Goal: Task Accomplishment & Management: Manage account settings

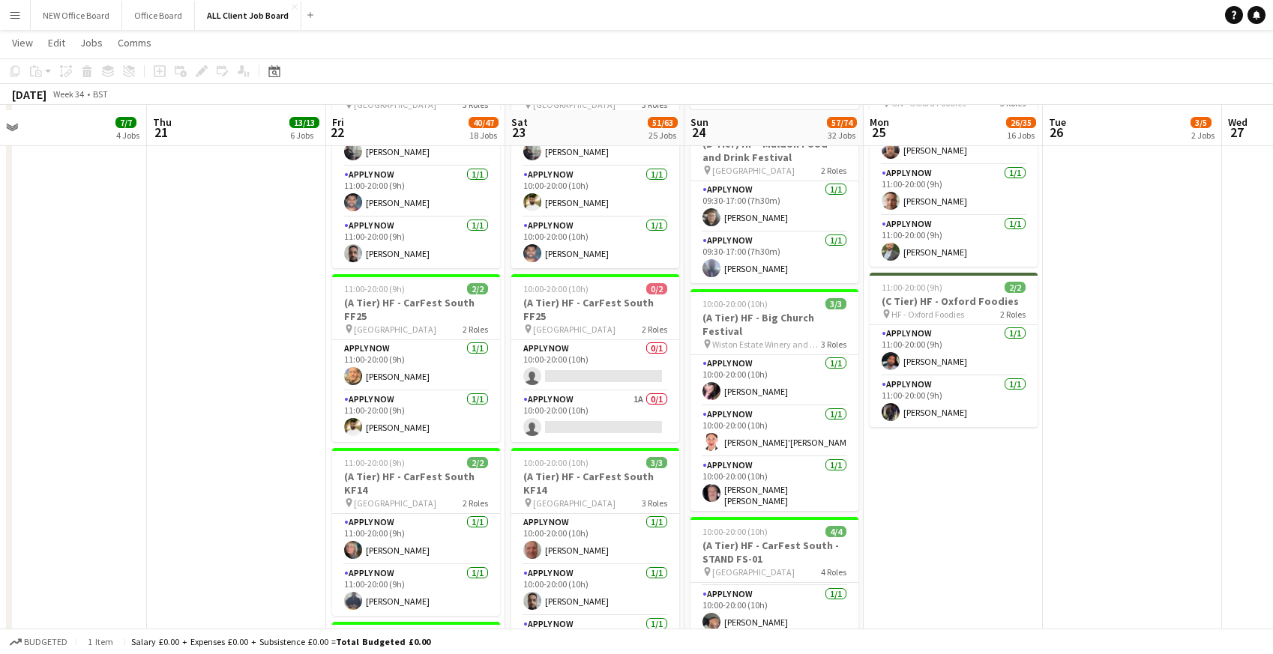
scroll to position [1827, 0]
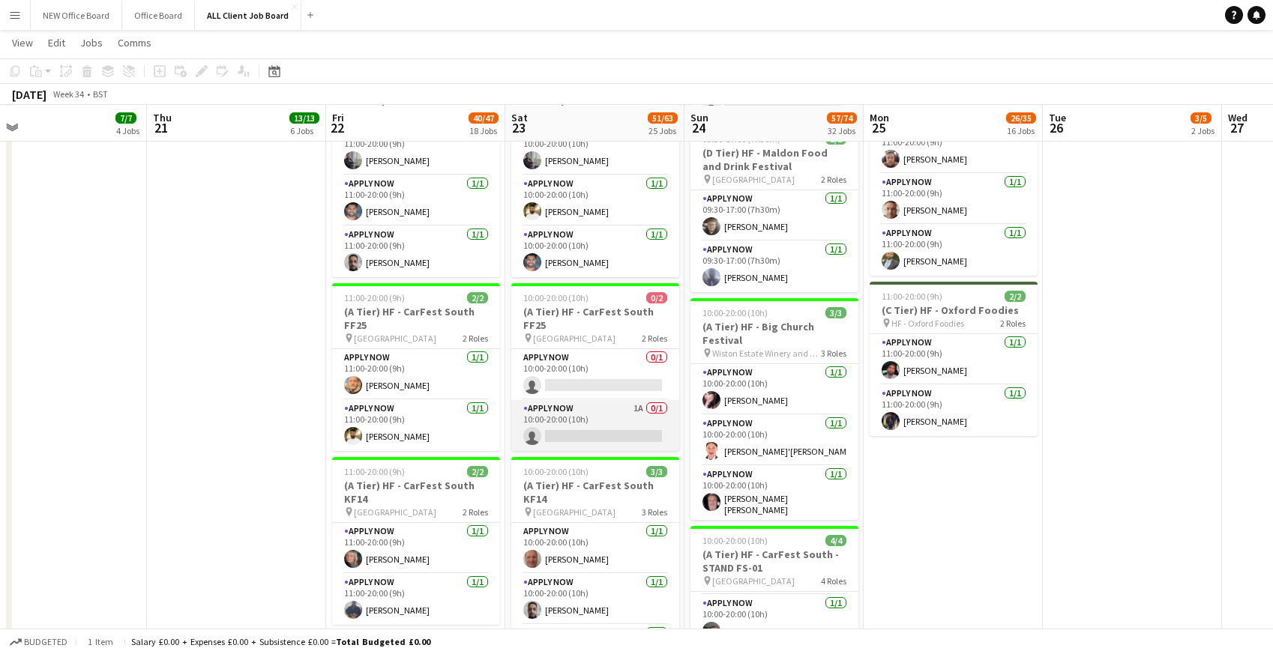
click at [575, 405] on app-card-role "APPLY NOW 1A 0/1 10:00-20:00 (10h) single-neutral-actions" at bounding box center [595, 425] width 168 height 51
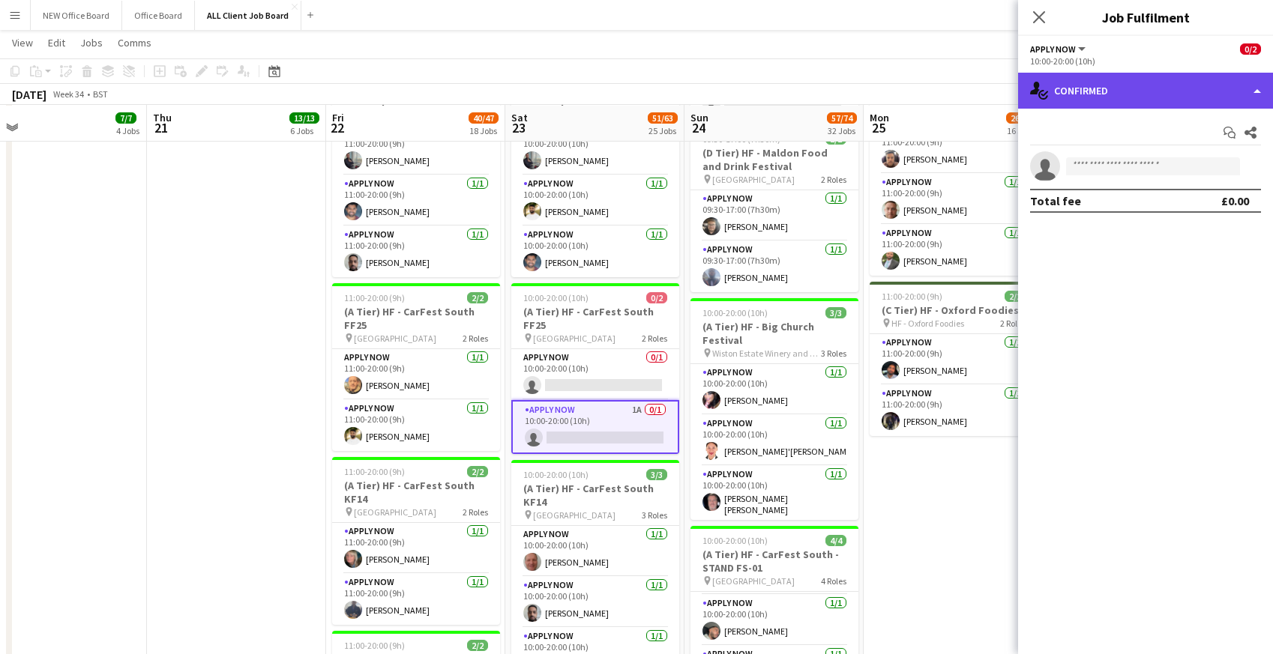
click at [1246, 85] on div "single-neutral-actions-check-2 Confirmed" at bounding box center [1145, 91] width 255 height 36
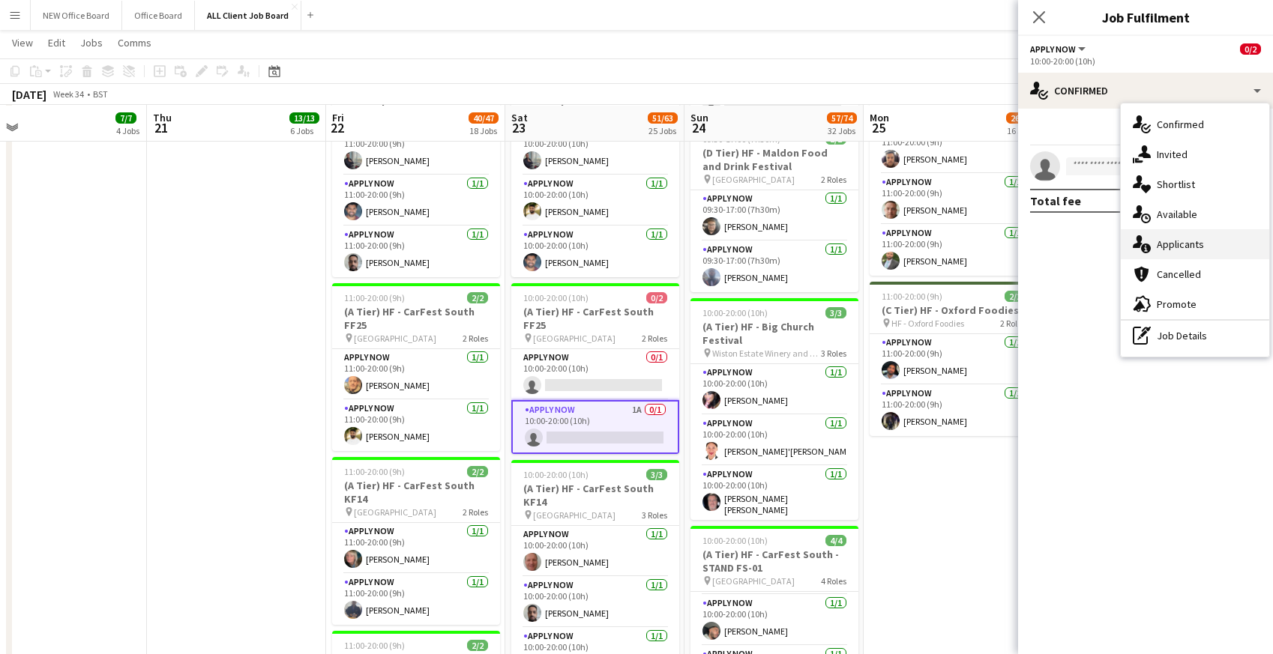
click at [1183, 247] on div "single-neutral-actions-information Applicants" at bounding box center [1195, 244] width 148 height 30
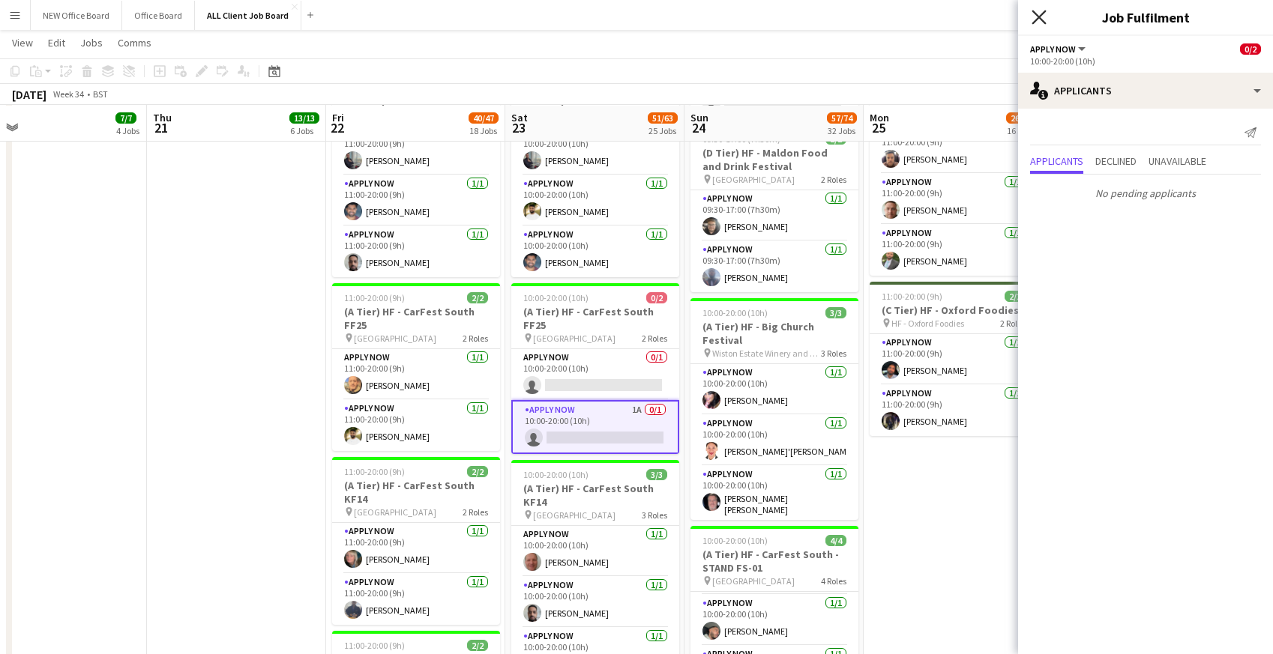
click at [1043, 19] on icon "Close pop-in" at bounding box center [1038, 17] width 14 height 14
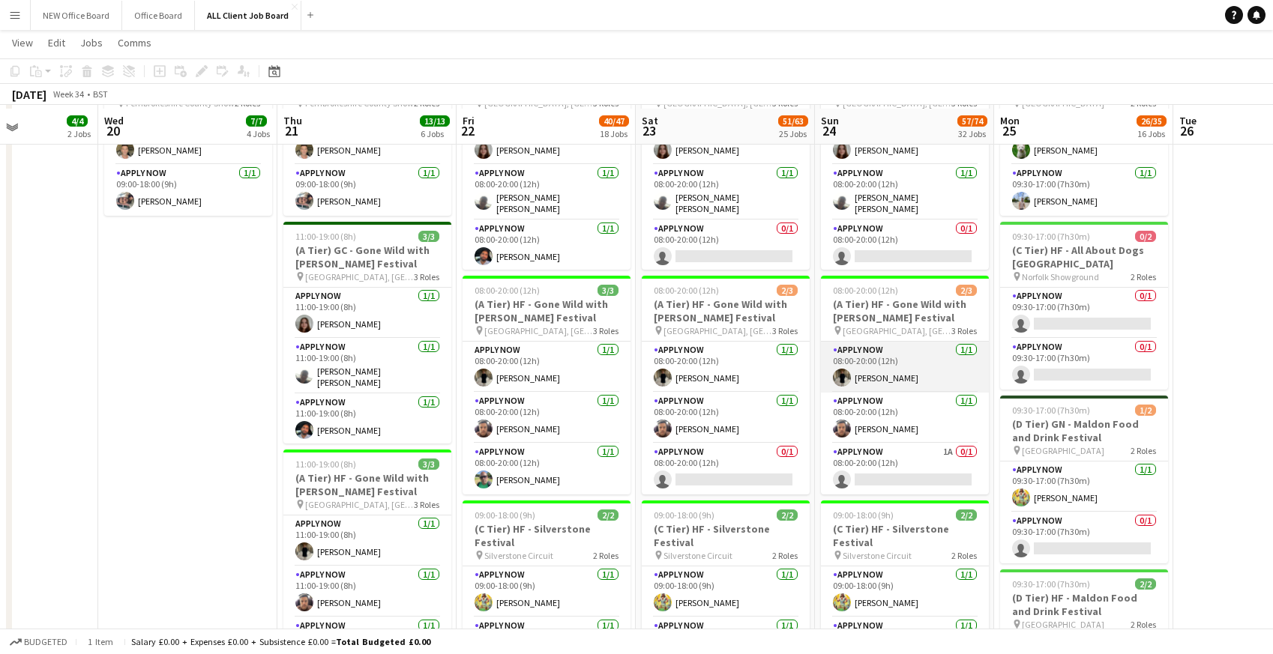
scroll to position [586, 0]
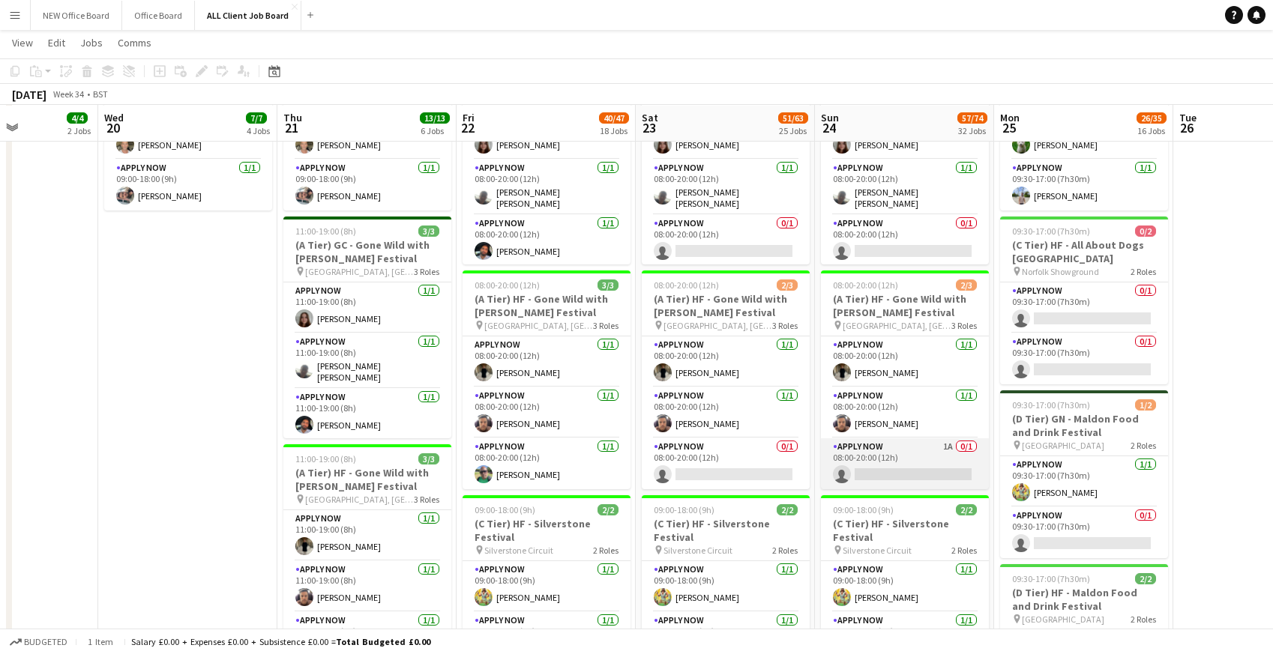
click at [896, 460] on app-card-role "APPLY NOW 1A 0/1 08:00-20:00 (12h) single-neutral-actions" at bounding box center [905, 464] width 168 height 51
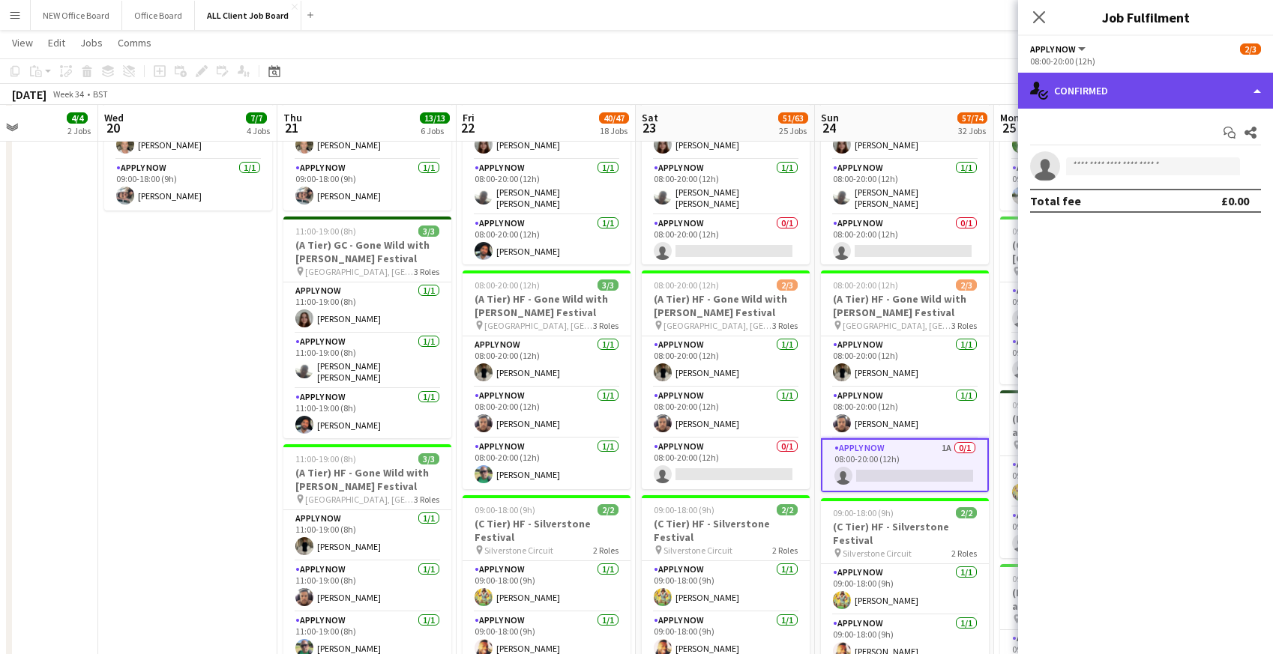
click at [1109, 98] on div "single-neutral-actions-check-2 Confirmed" at bounding box center [1145, 91] width 255 height 36
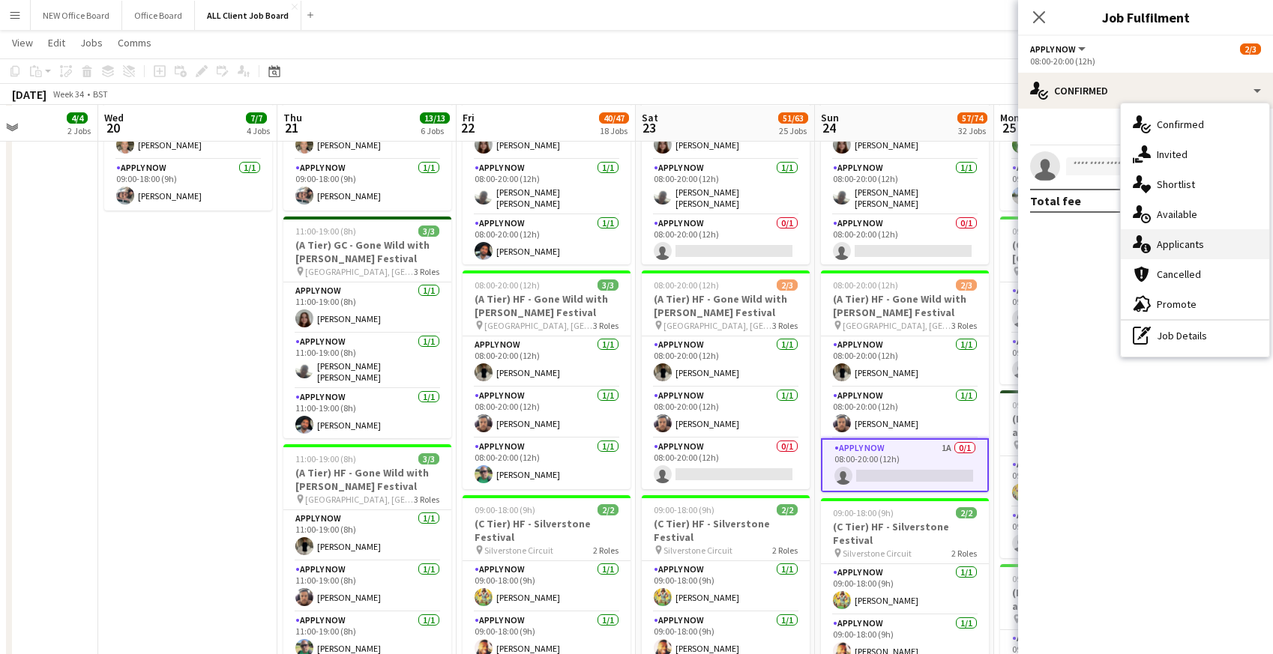
click at [1148, 244] on icon at bounding box center [1146, 249] width 10 height 10
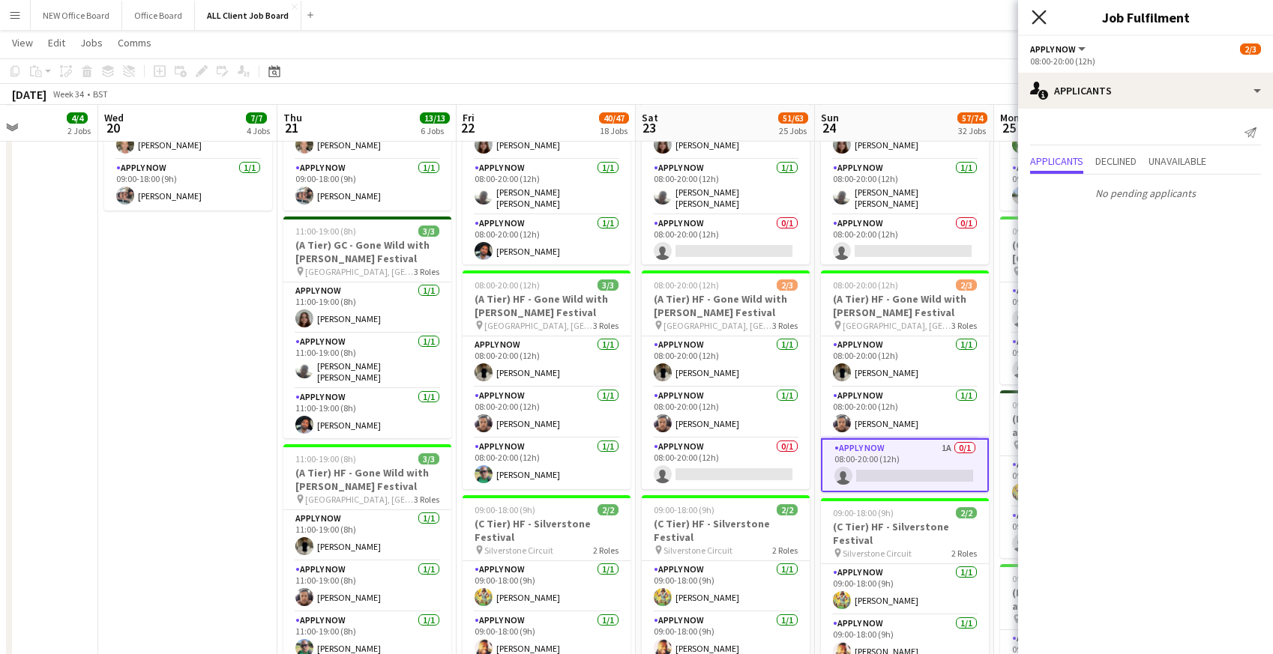
click at [1036, 20] on icon at bounding box center [1038, 17] width 14 height 14
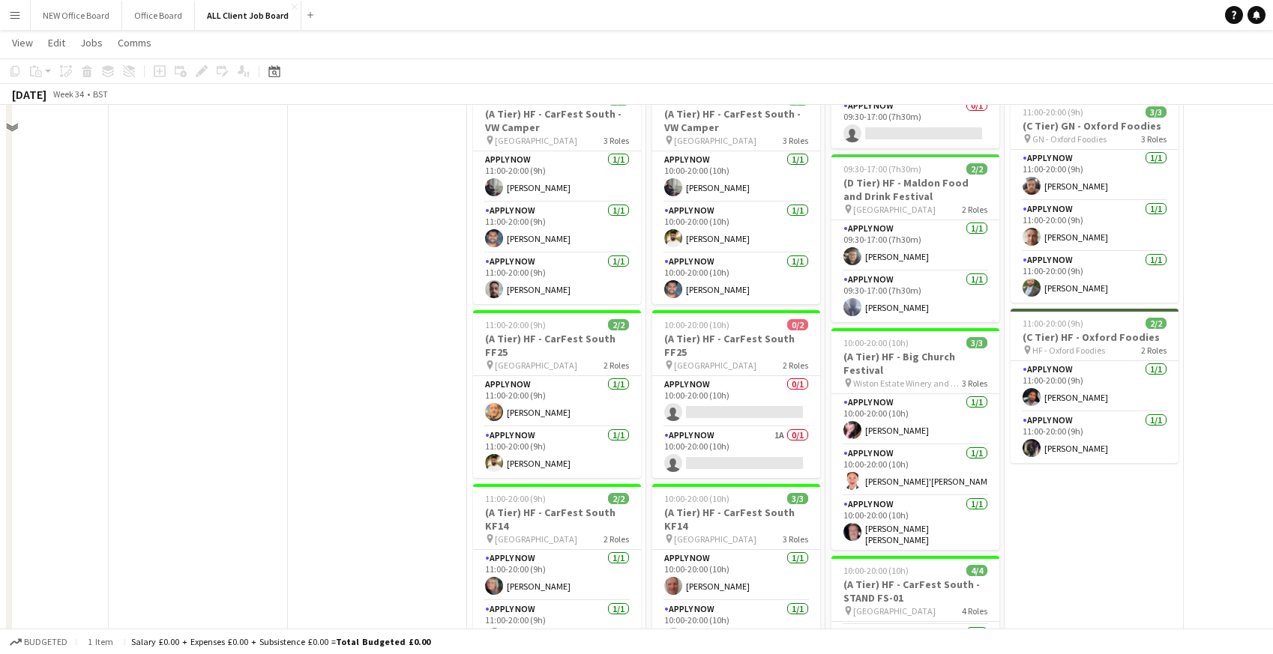
scroll to position [1834, 0]
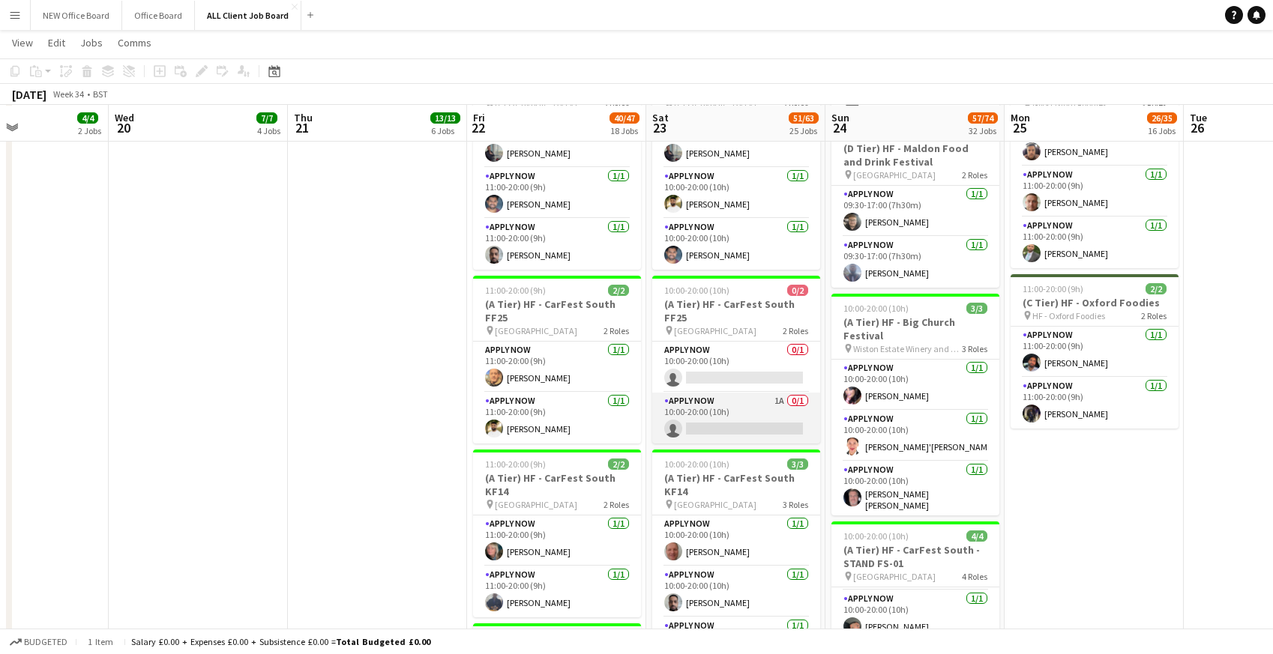
click at [747, 415] on app-card-role "APPLY NOW 1A 0/1 10:00-20:00 (10h) single-neutral-actions" at bounding box center [736, 418] width 168 height 51
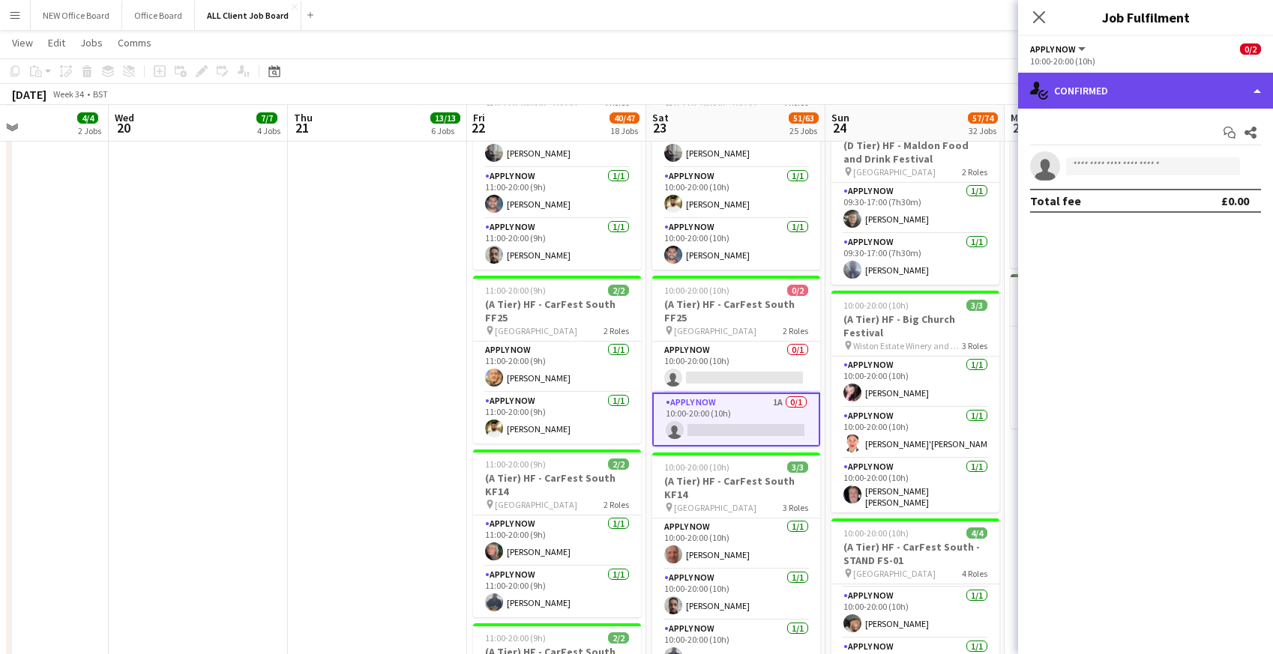
click at [1145, 92] on div "single-neutral-actions-check-2 Confirmed" at bounding box center [1145, 91] width 255 height 36
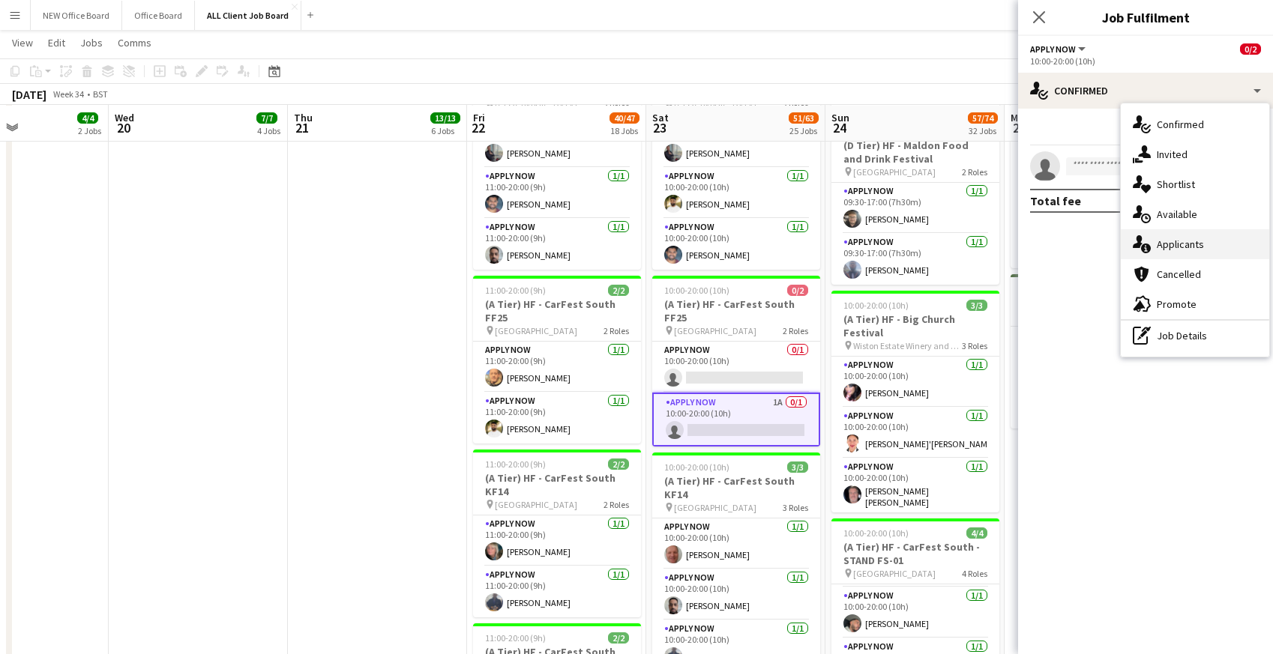
click at [1186, 235] on div "single-neutral-actions-information Applicants" at bounding box center [1195, 244] width 148 height 30
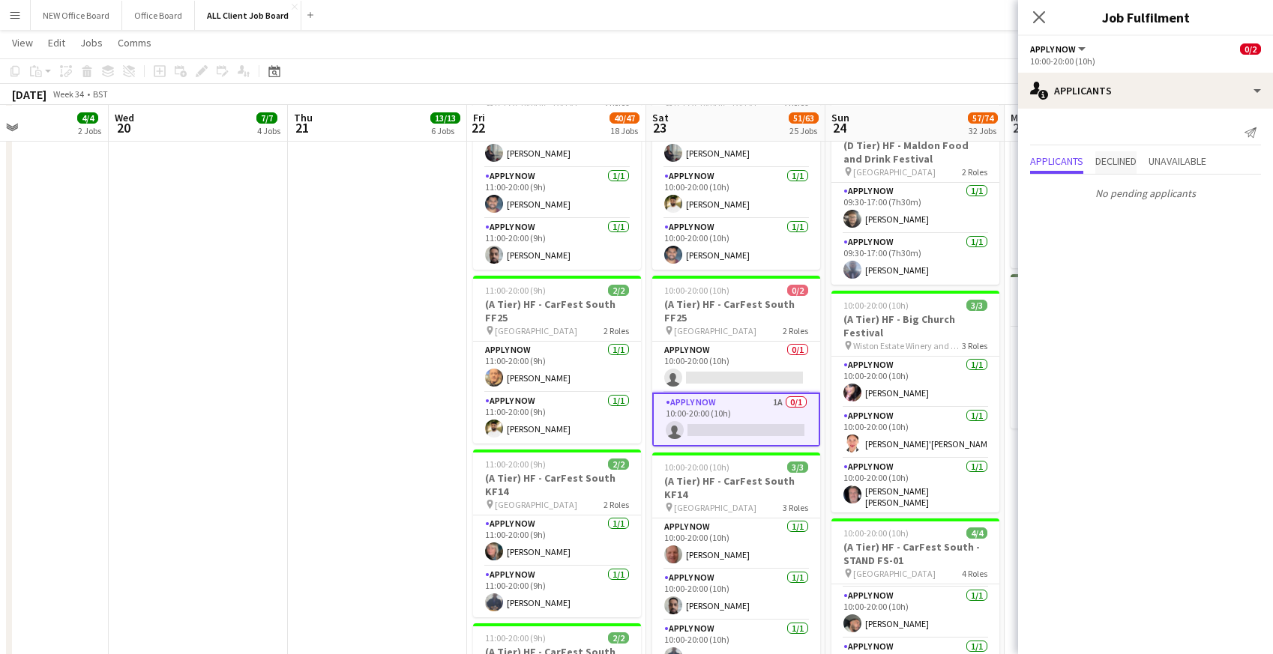
click at [1125, 162] on span "Declined" at bounding box center [1115, 161] width 41 height 10
click at [1178, 136] on span "Unavailable" at bounding box center [1177, 130] width 58 height 10
click at [1041, 23] on icon "Close pop-in" at bounding box center [1038, 17] width 14 height 14
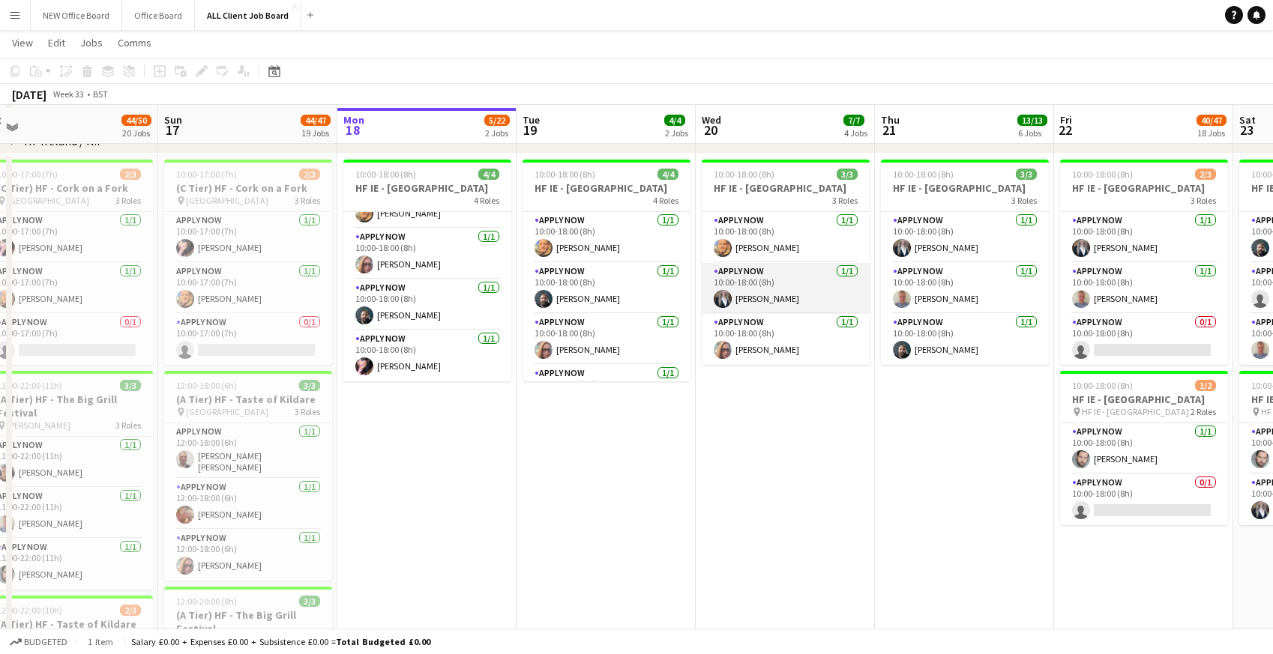
scroll to position [4454, 0]
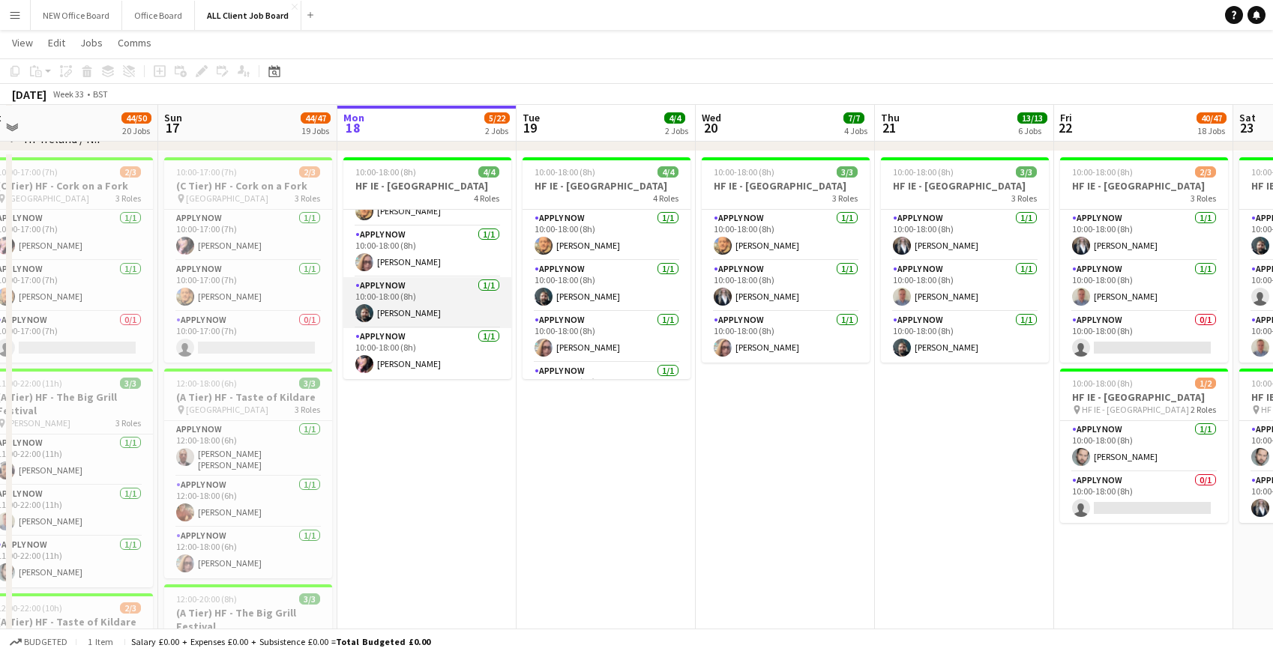
click at [393, 306] on app-card-role "APPLY NOW [DATE] 10:00-18:00 (8h) [PERSON_NAME]" at bounding box center [427, 302] width 168 height 51
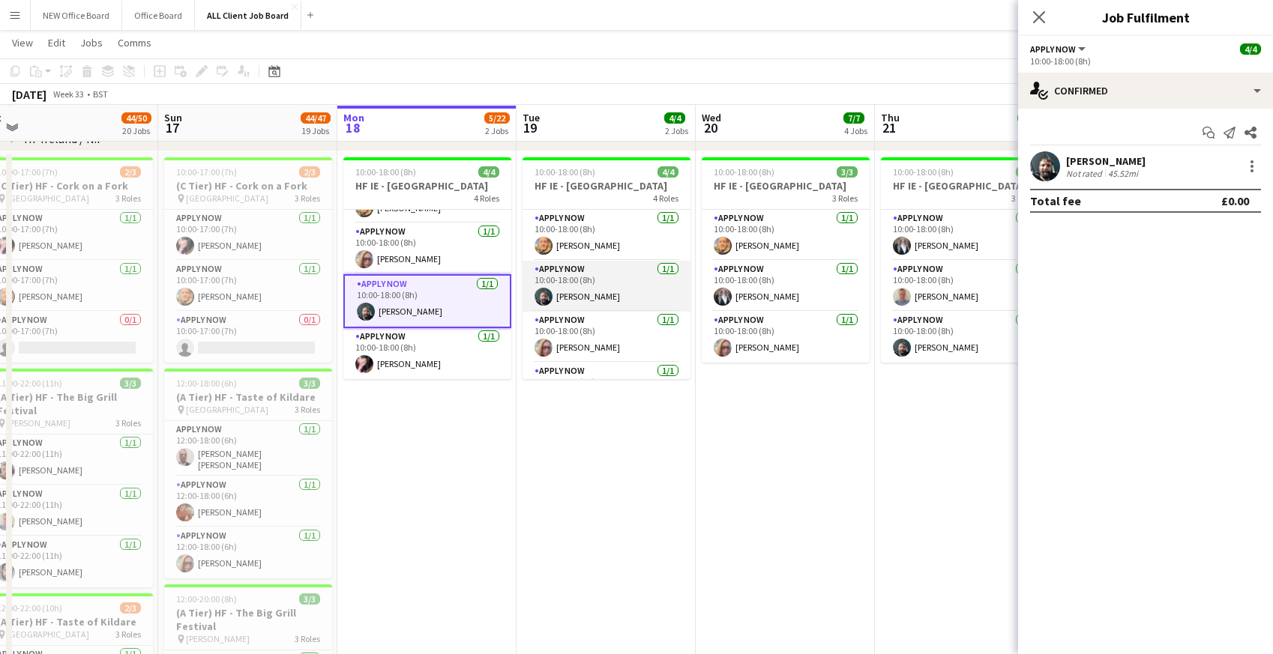
click at [597, 287] on app-card-role "APPLY NOW [DATE] 10:00-18:00 (8h) [PERSON_NAME]" at bounding box center [606, 286] width 168 height 51
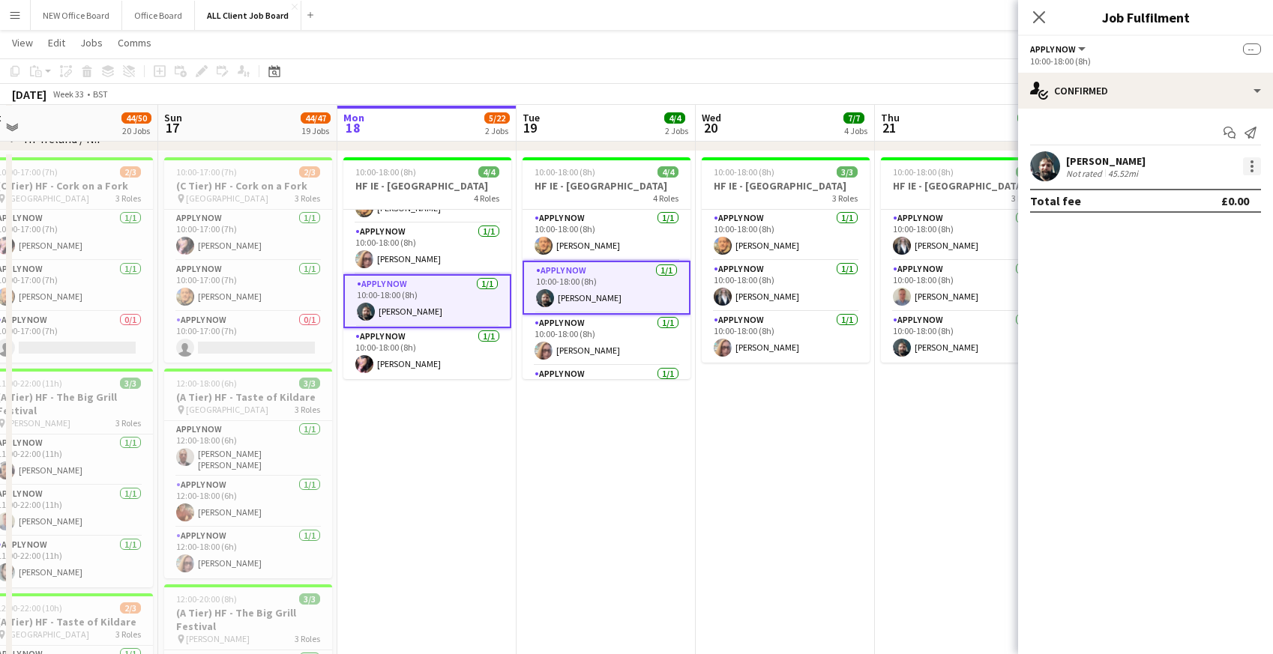
click at [1251, 166] on div at bounding box center [1251, 166] width 3 height 3
click at [1214, 298] on span "Remove" at bounding box center [1202, 301] width 93 height 13
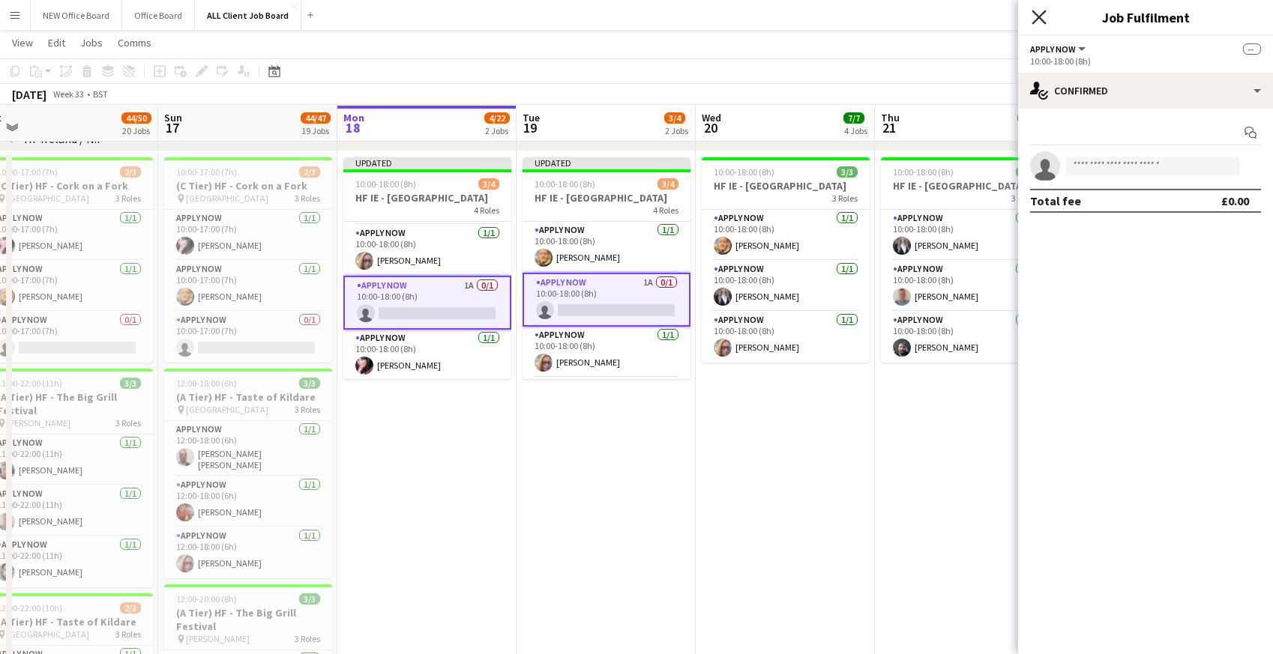
click at [1040, 18] on icon at bounding box center [1038, 17] width 14 height 14
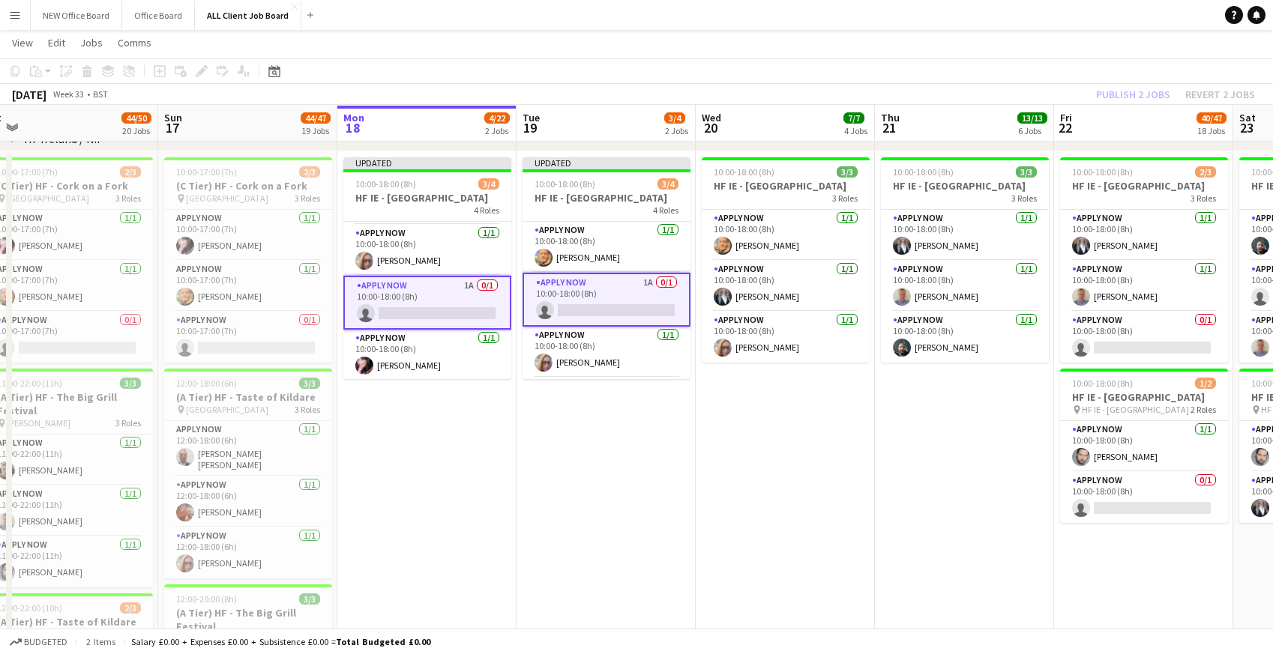
click at [993, 16] on app-navbar "Menu Boards Boards Boards All jobs Status Workforce Workforce My Workforce Recr…" at bounding box center [636, 15] width 1273 height 30
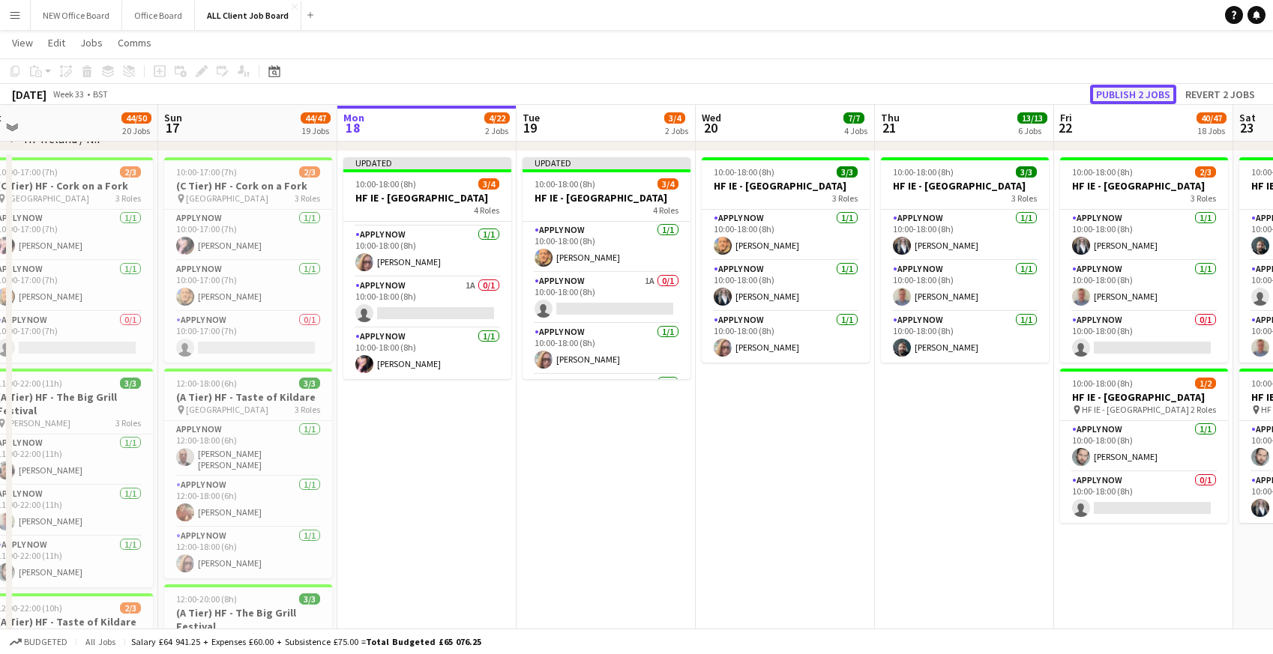
click at [1110, 91] on button "Publish 2 jobs" at bounding box center [1133, 94] width 86 height 19
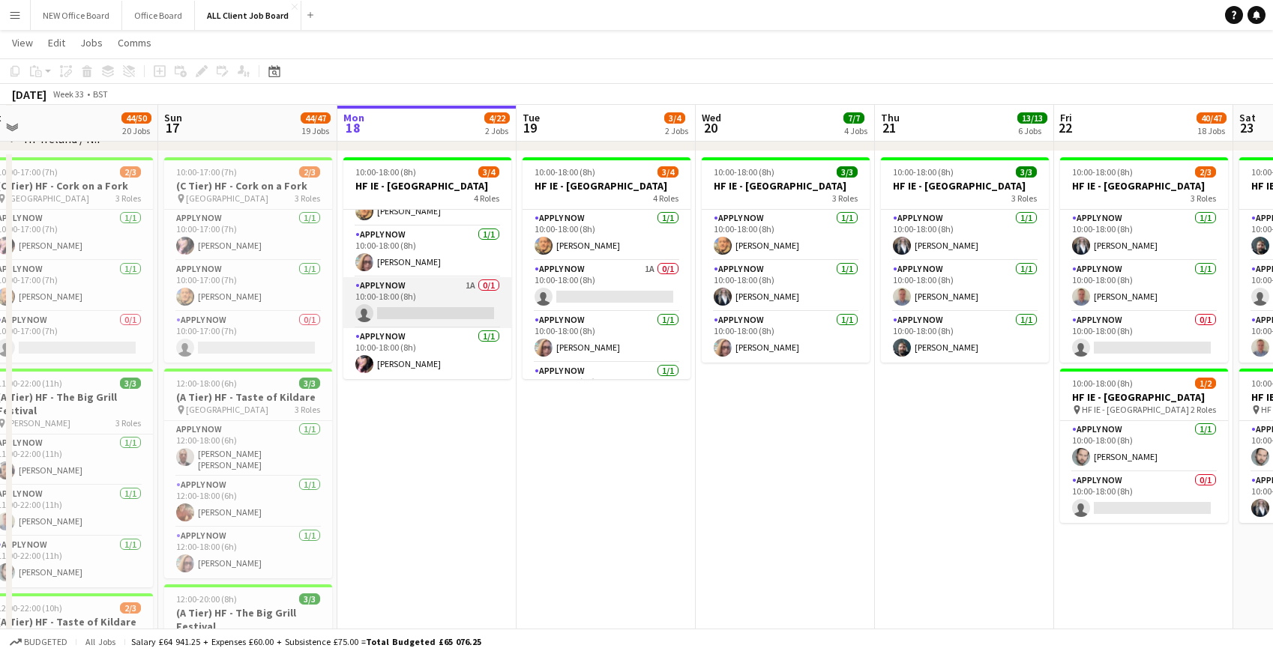
click at [447, 289] on app-card-role "APPLY NOW 1A 0/1 10:00-18:00 (8h) single-neutral-actions" at bounding box center [427, 302] width 168 height 51
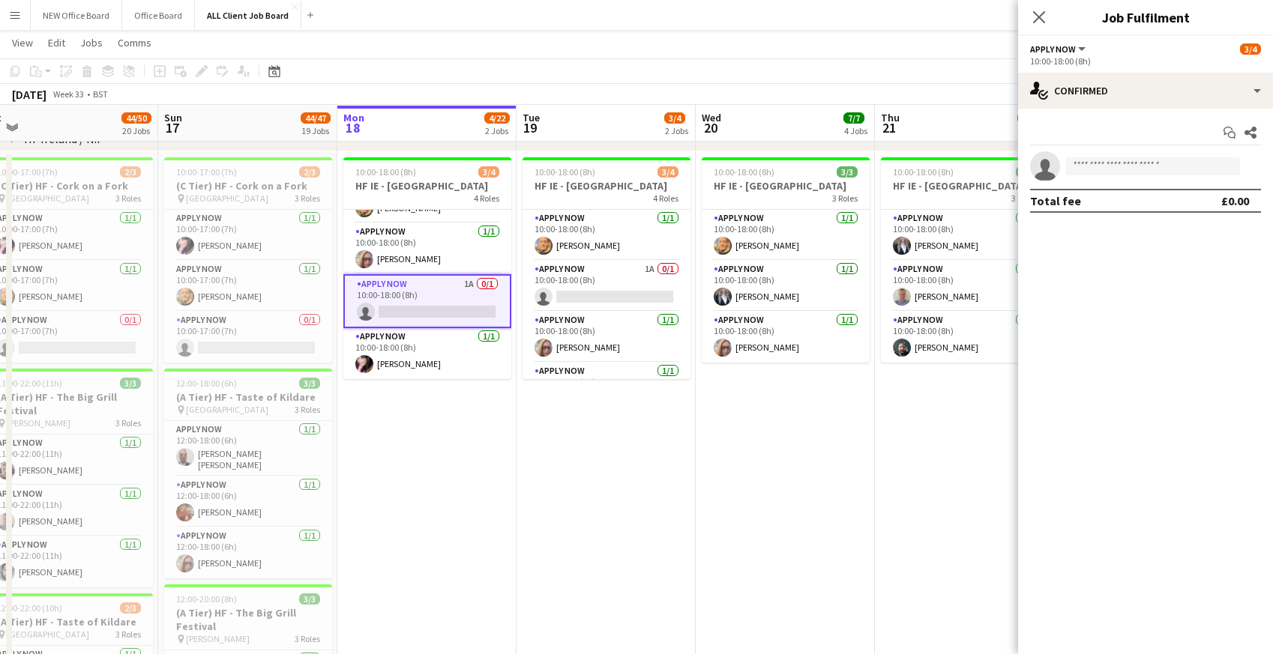
click at [415, 434] on app-date-cell "10:00-18:00 (8h) 3/4 HF IE - [GEOGRAPHIC_DATA] 4 Roles APPLY NOW [DATE] 10:00-1…" at bounding box center [426, 505] width 179 height 708
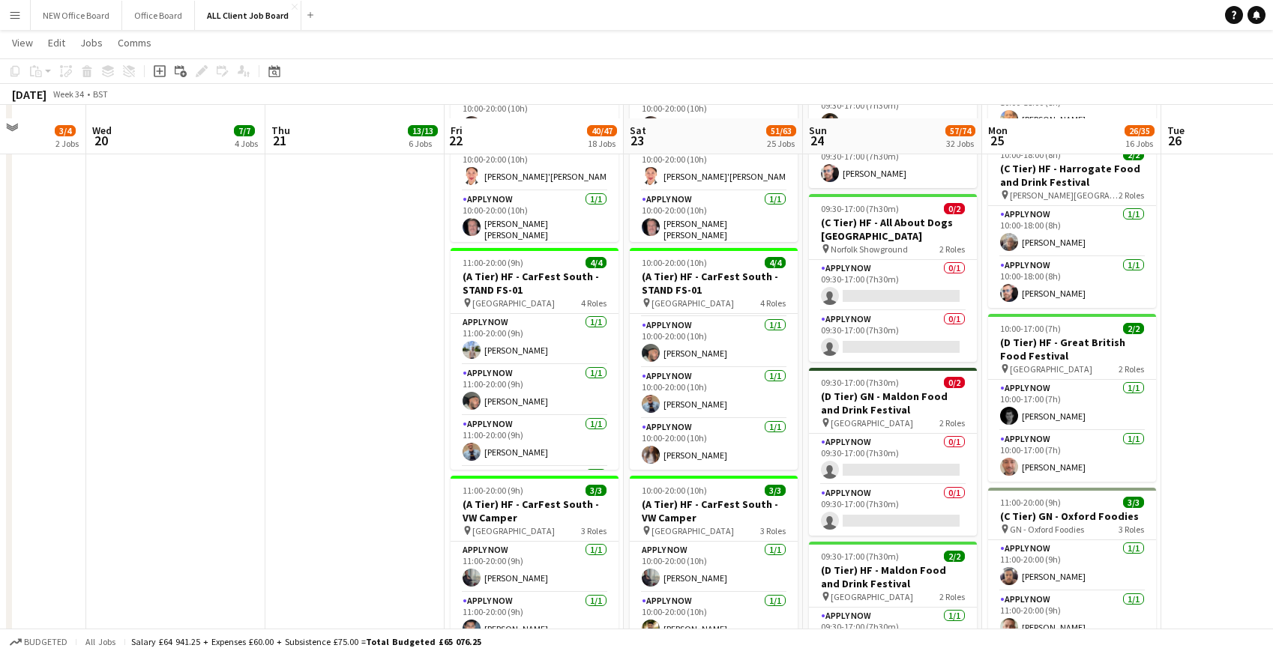
scroll to position [1430, 0]
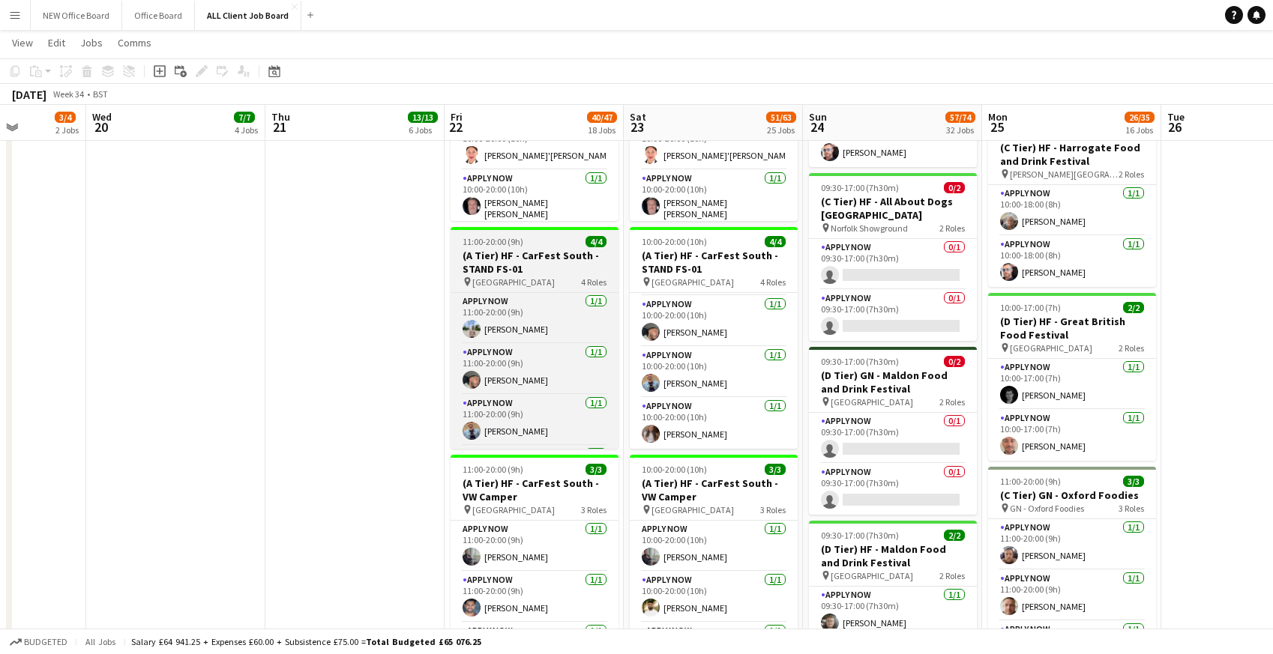
click at [518, 270] on h3 "(A Tier) HF - CarFest South - STAND FS-01" at bounding box center [535, 262] width 168 height 27
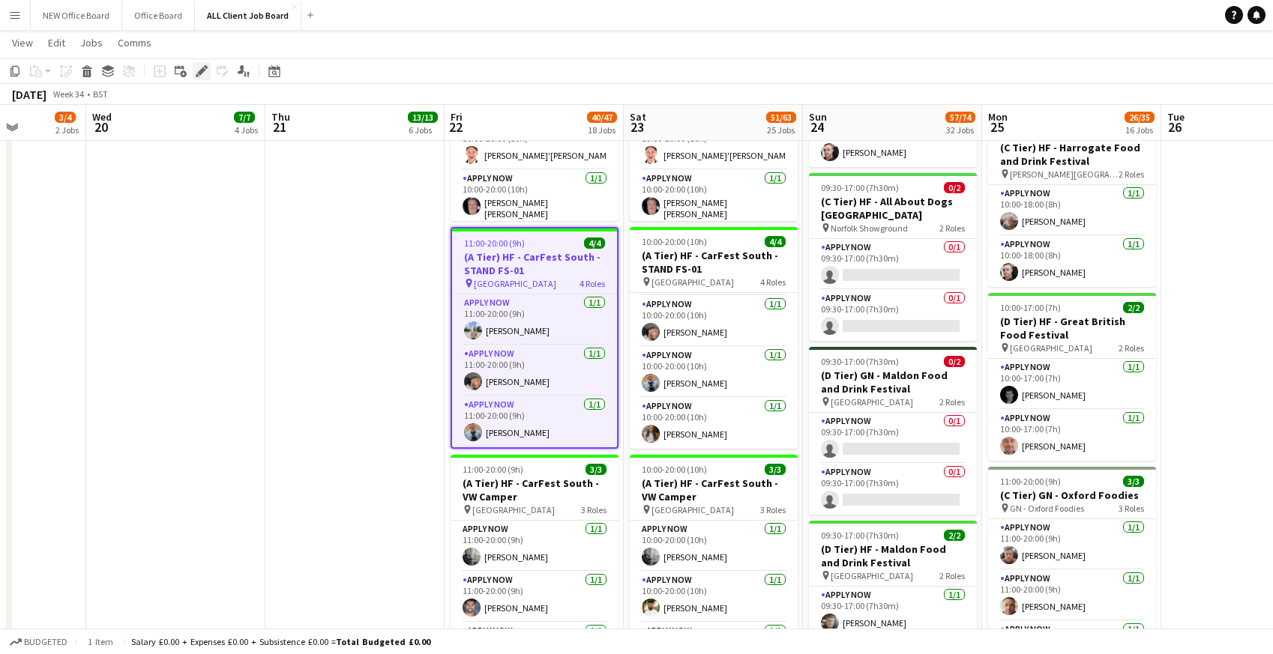
click at [202, 70] on icon at bounding box center [201, 71] width 8 height 8
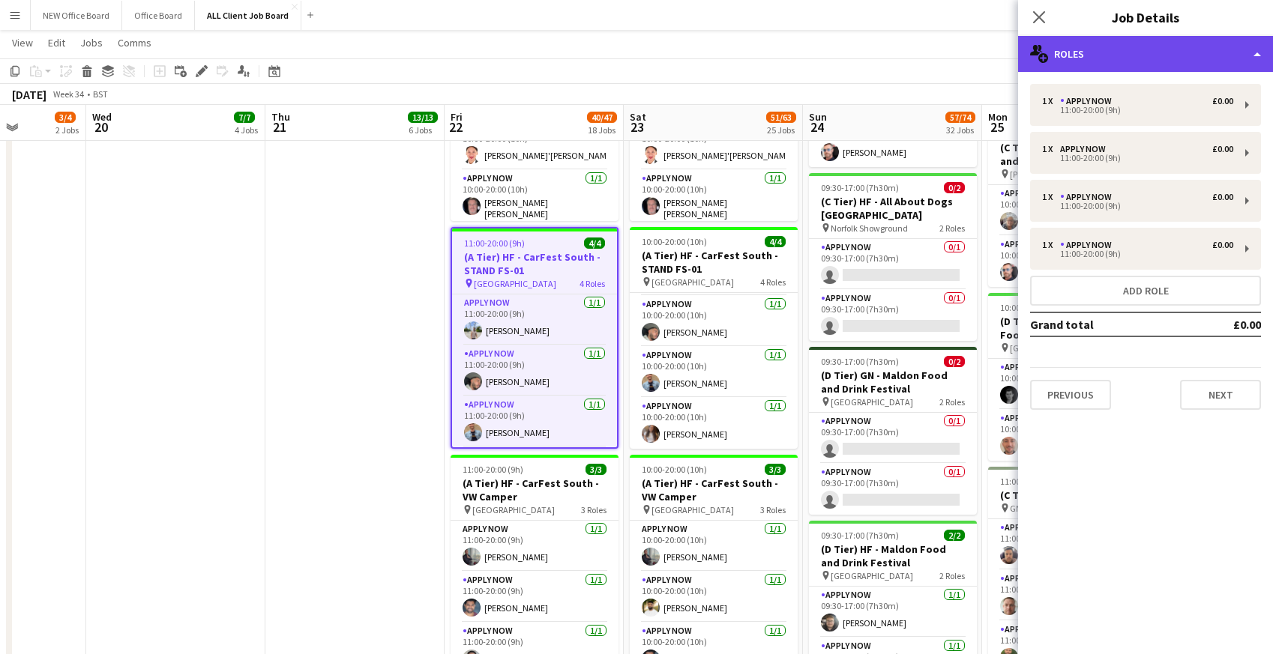
click at [1150, 53] on div "multiple-users-add Roles" at bounding box center [1145, 54] width 255 height 36
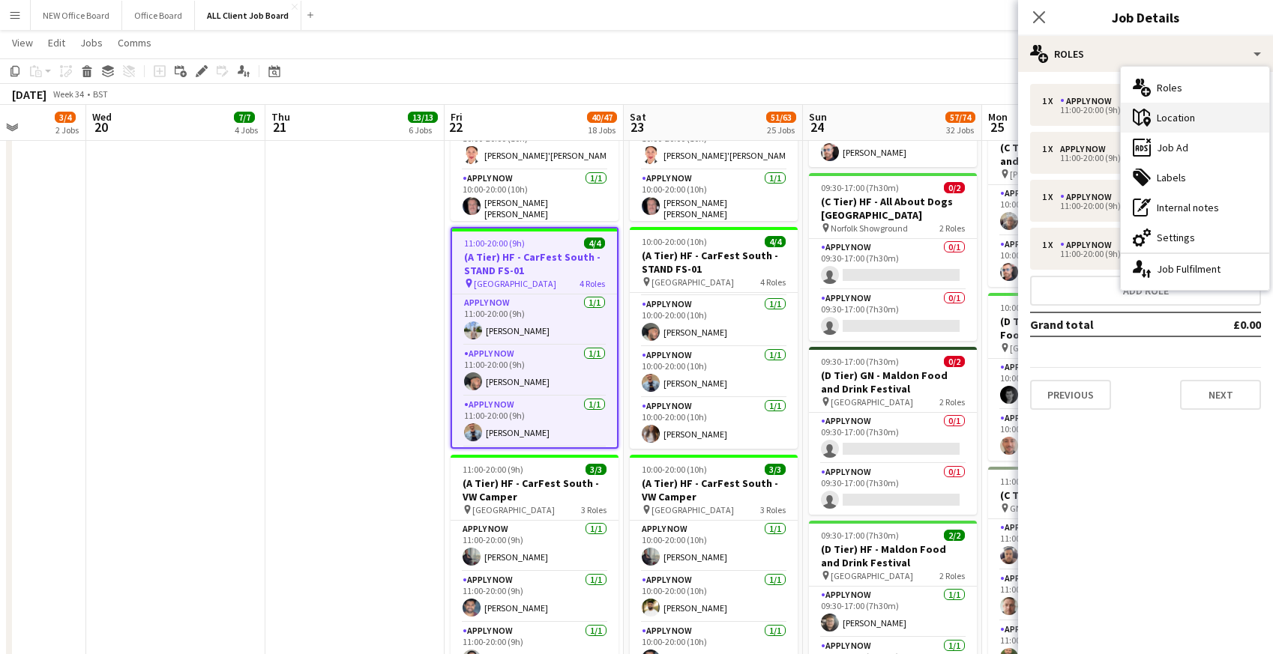
click at [1171, 121] on div "maps-pin-1 Location" at bounding box center [1195, 118] width 148 height 30
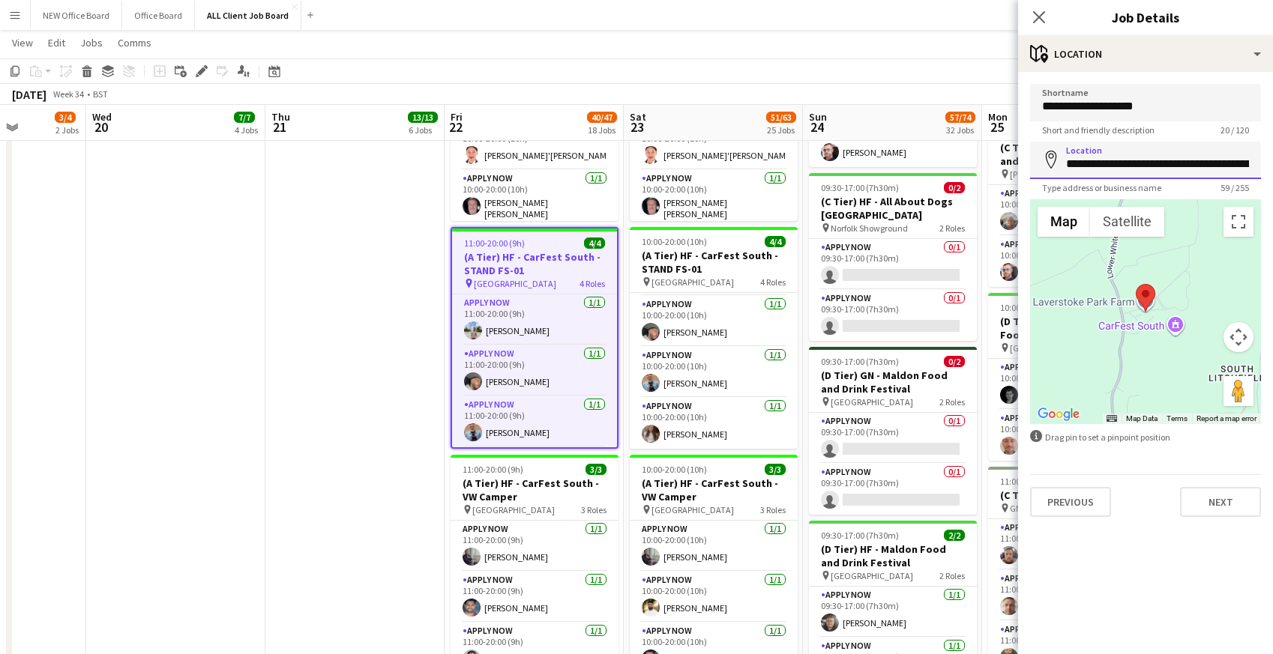
click at [1178, 164] on input "**********" at bounding box center [1145, 160] width 231 height 37
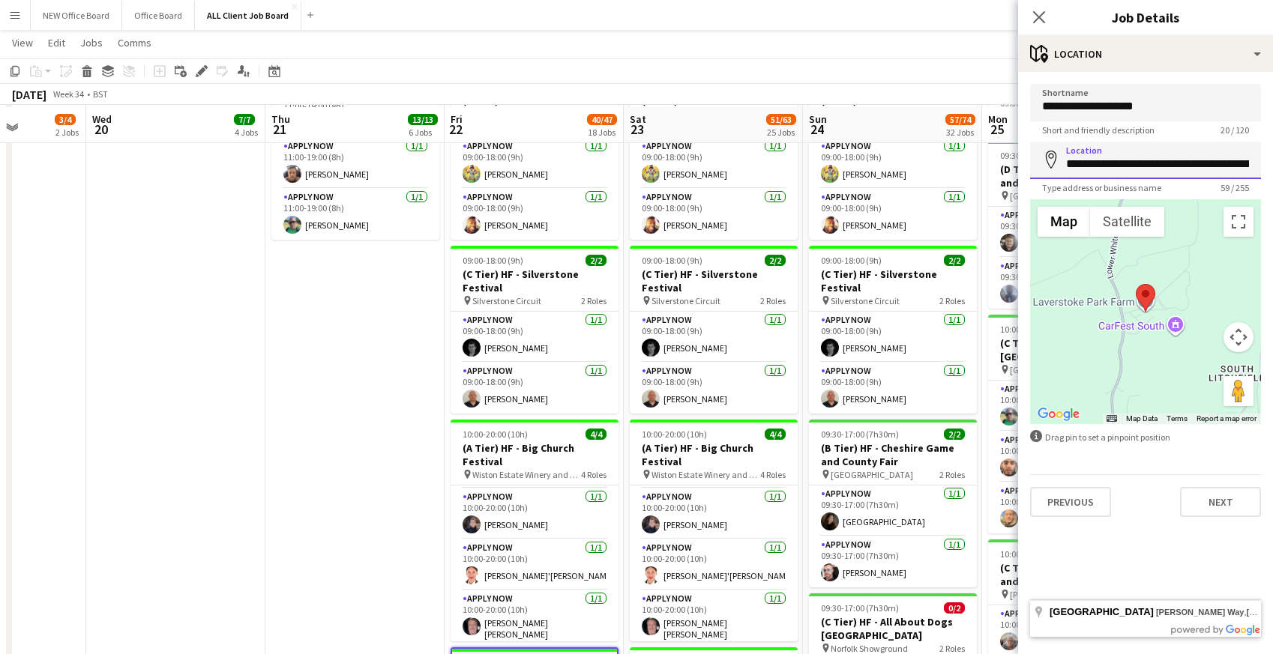
scroll to position [1008, 0]
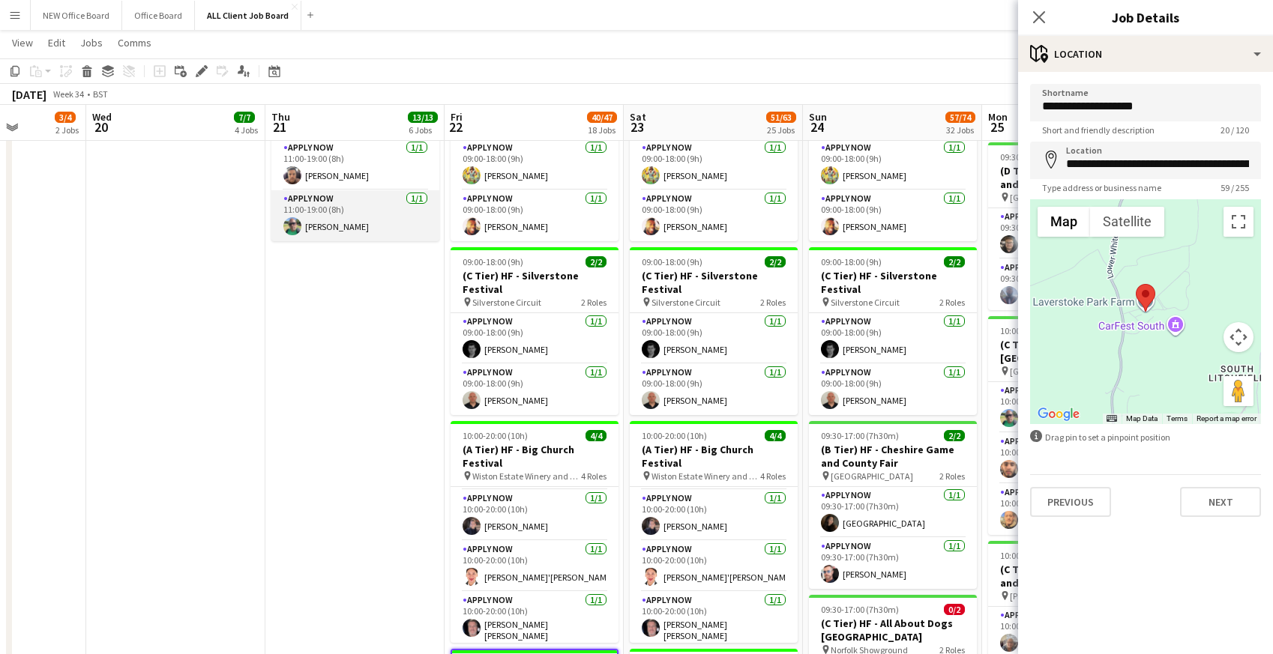
click at [342, 219] on app-card-role "APPLY NOW [DATE] 11:00-19:00 (8h) [PERSON_NAME]" at bounding box center [355, 215] width 168 height 51
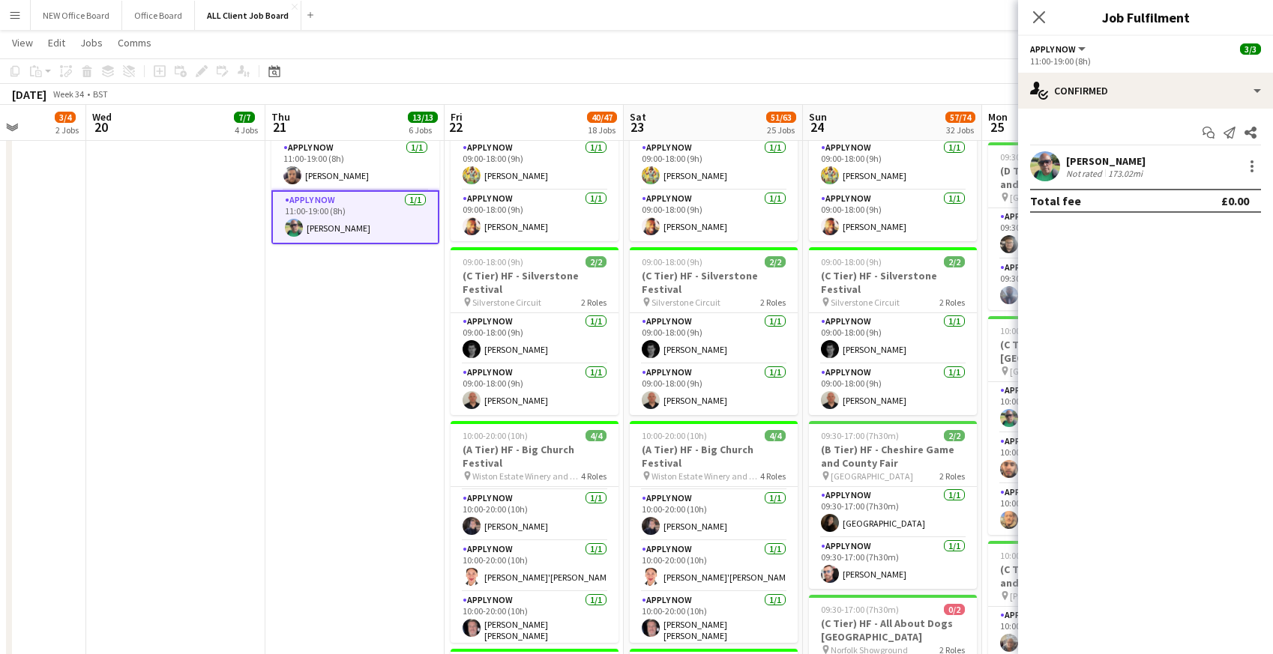
click at [1095, 169] on div "Not rated" at bounding box center [1085, 173] width 39 height 11
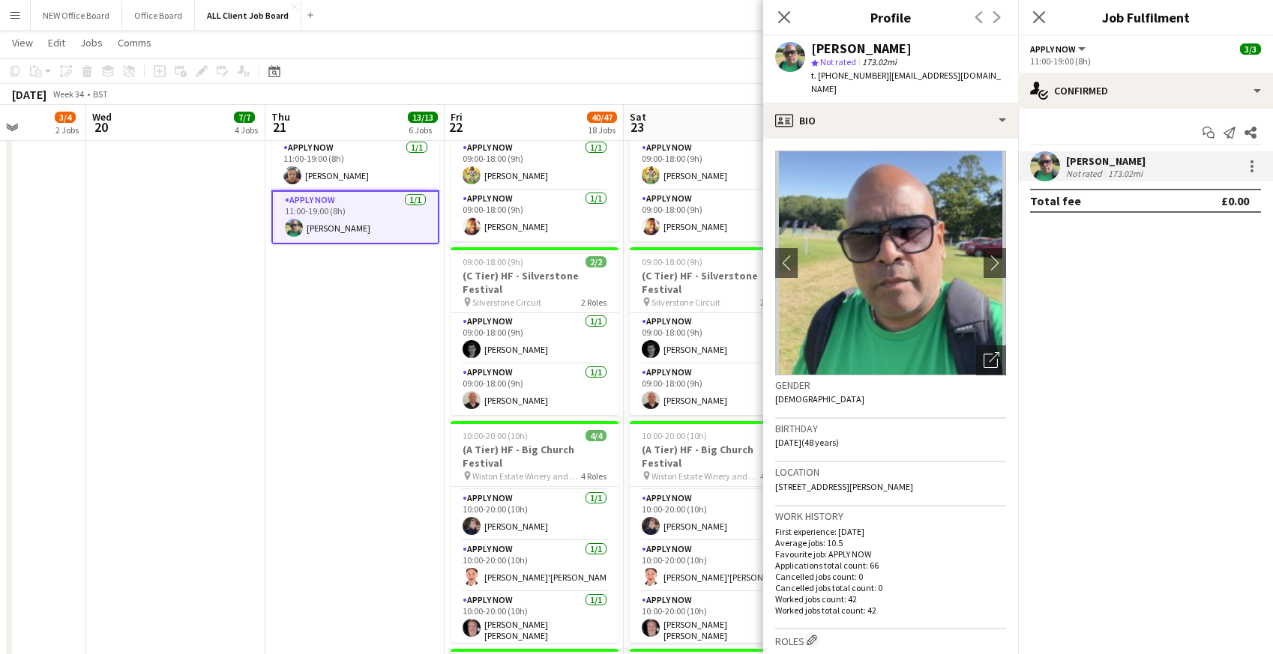
drag, startPoint x: 814, startPoint y: 47, endPoint x: 897, endPoint y: 45, distance: 82.5
click at [915, 45] on div "[PERSON_NAME]" at bounding box center [908, 48] width 195 height 13
copy div "[PERSON_NAME]"
drag, startPoint x: 884, startPoint y: 76, endPoint x: 1007, endPoint y: 79, distance: 123.0
click at [1007, 79] on div "[PERSON_NAME] star Not rated 173.02mi t. [PHONE_NUMBER] | [EMAIL_ADDRESS][DOMAI…" at bounding box center [890, 69] width 255 height 67
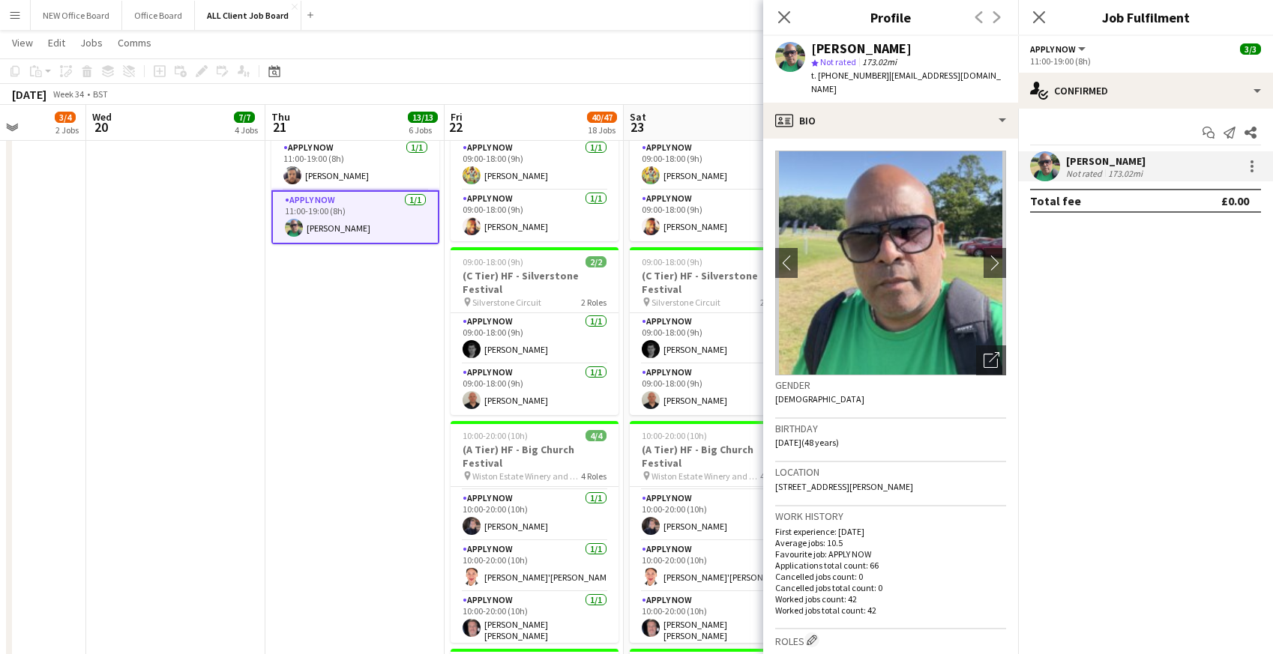
click at [892, 88] on div "t. [PHONE_NUMBER] | [EMAIL_ADDRESS][DOMAIN_NAME]" at bounding box center [908, 82] width 195 height 27
drag, startPoint x: 884, startPoint y: 75, endPoint x: 1009, endPoint y: 83, distance: 125.5
click at [1009, 83] on div "[PERSON_NAME] star Not rated 173.02mi t. [PHONE_NUMBER] | [EMAIL_ADDRESS][DOMAI…" at bounding box center [890, 69] width 255 height 67
copy span "[EMAIL_ADDRESS][DOMAIN_NAME]"
click at [783, 20] on icon "Close pop-in" at bounding box center [784, 17] width 14 height 14
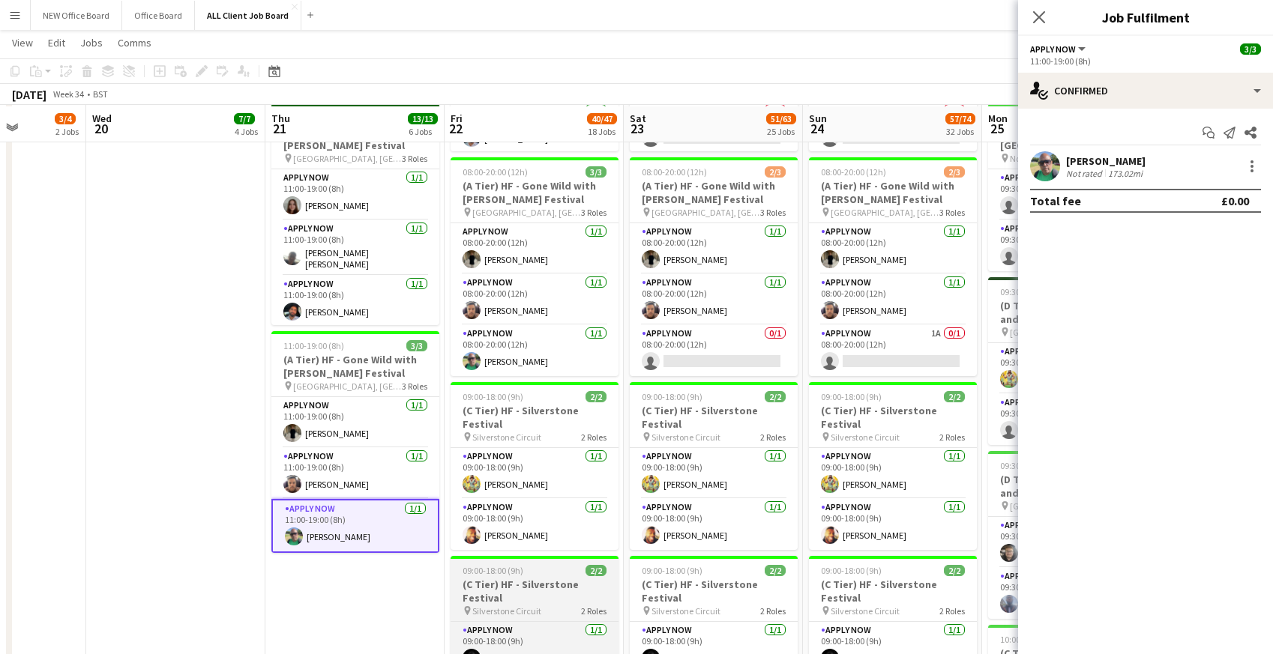
scroll to position [701, 0]
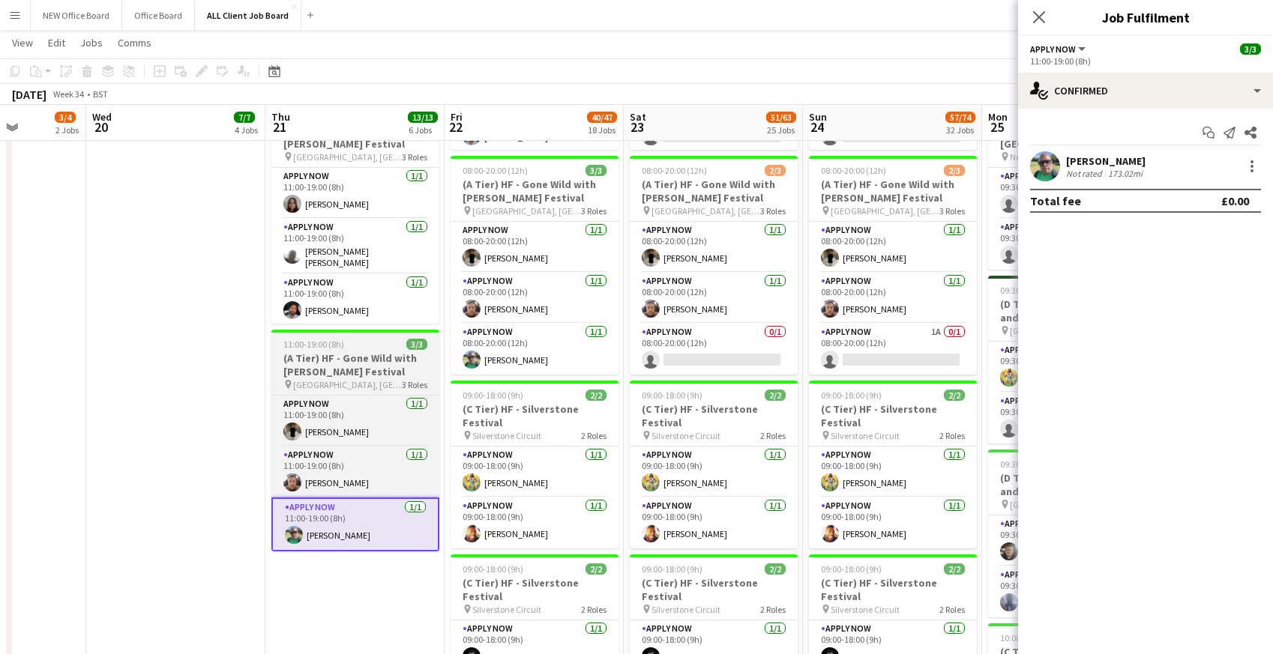
click at [341, 383] on span "[GEOGRAPHIC_DATA], [GEOGRAPHIC_DATA]" at bounding box center [347, 384] width 109 height 11
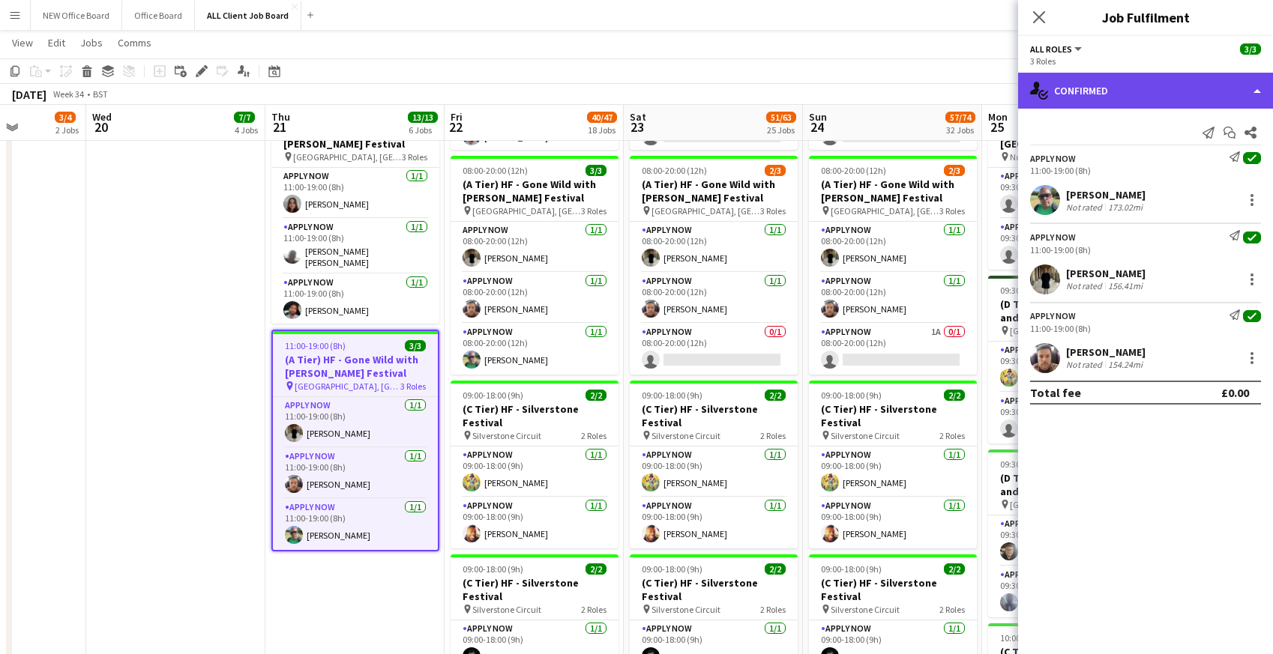
click at [1079, 87] on div "single-neutral-actions-check-2 Confirmed" at bounding box center [1145, 91] width 255 height 36
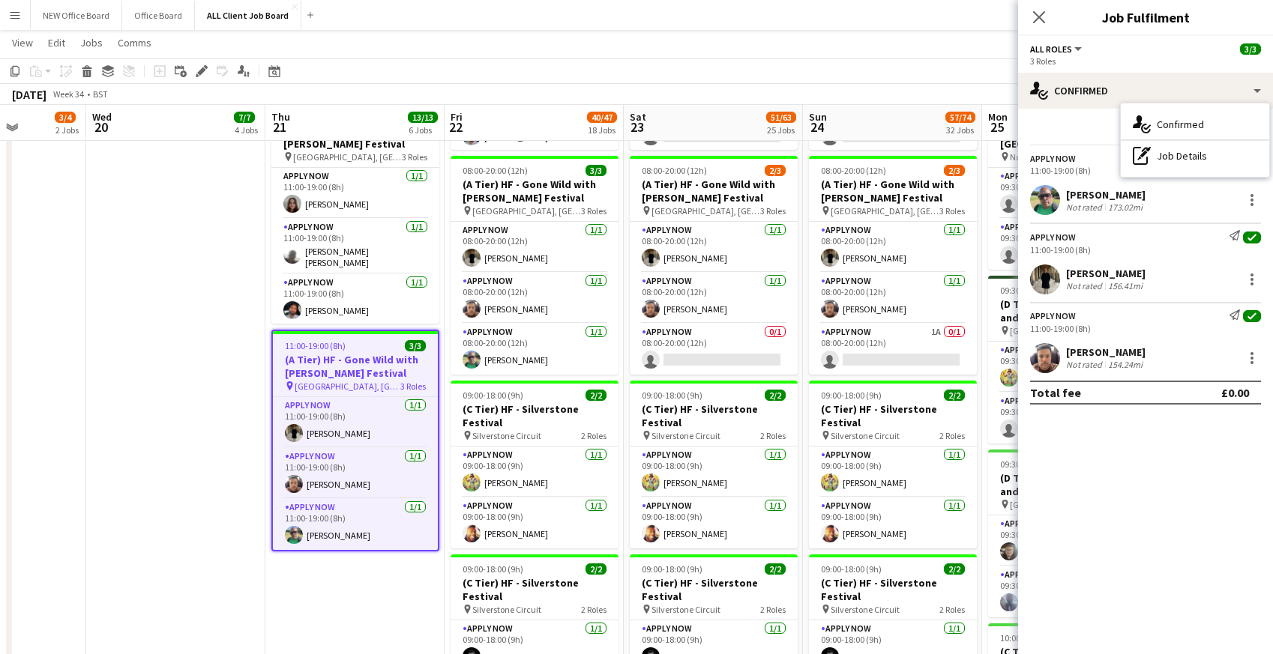
click at [1085, 191] on div "[PERSON_NAME]" at bounding box center [1105, 194] width 79 height 13
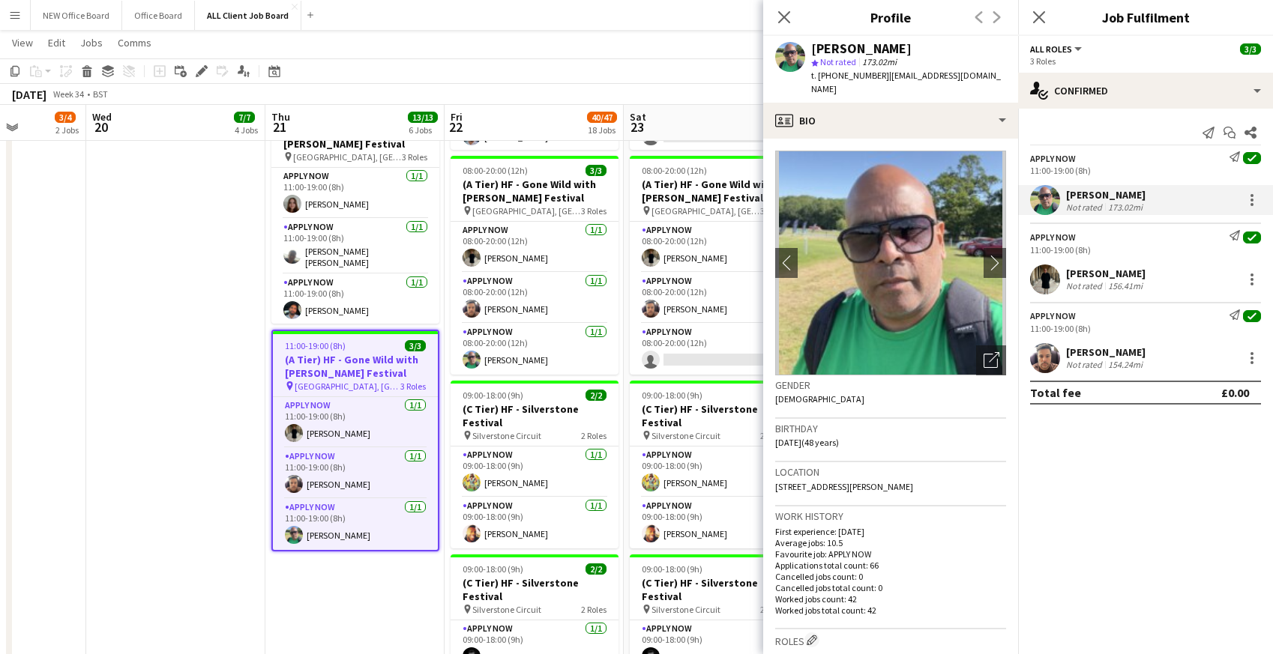
drag, startPoint x: 813, startPoint y: 49, endPoint x: 916, endPoint y: 52, distance: 102.8
click at [916, 52] on div "[PERSON_NAME]" at bounding box center [908, 48] width 195 height 13
copy div "[PERSON_NAME]"
click at [784, 13] on icon "Close pop-in" at bounding box center [784, 17] width 14 height 14
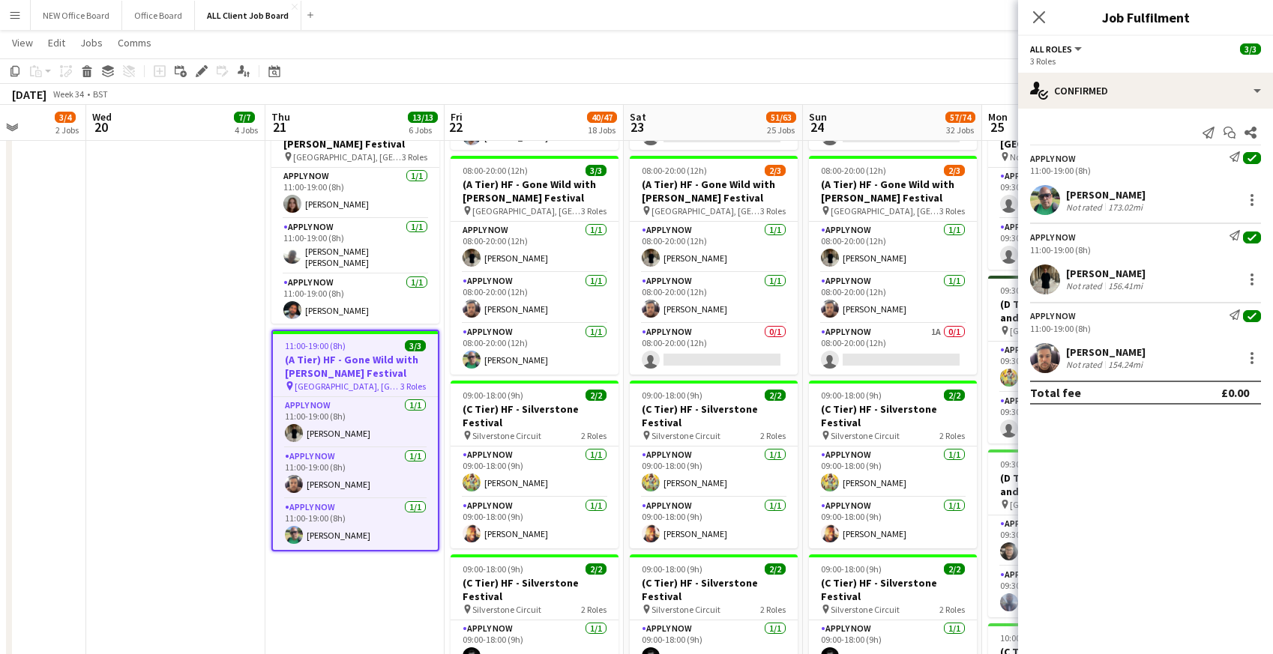
click at [903, 16] on app-navbar "Menu Boards Boards Boards All jobs Status Workforce Workforce My Workforce Recr…" at bounding box center [636, 15] width 1273 height 30
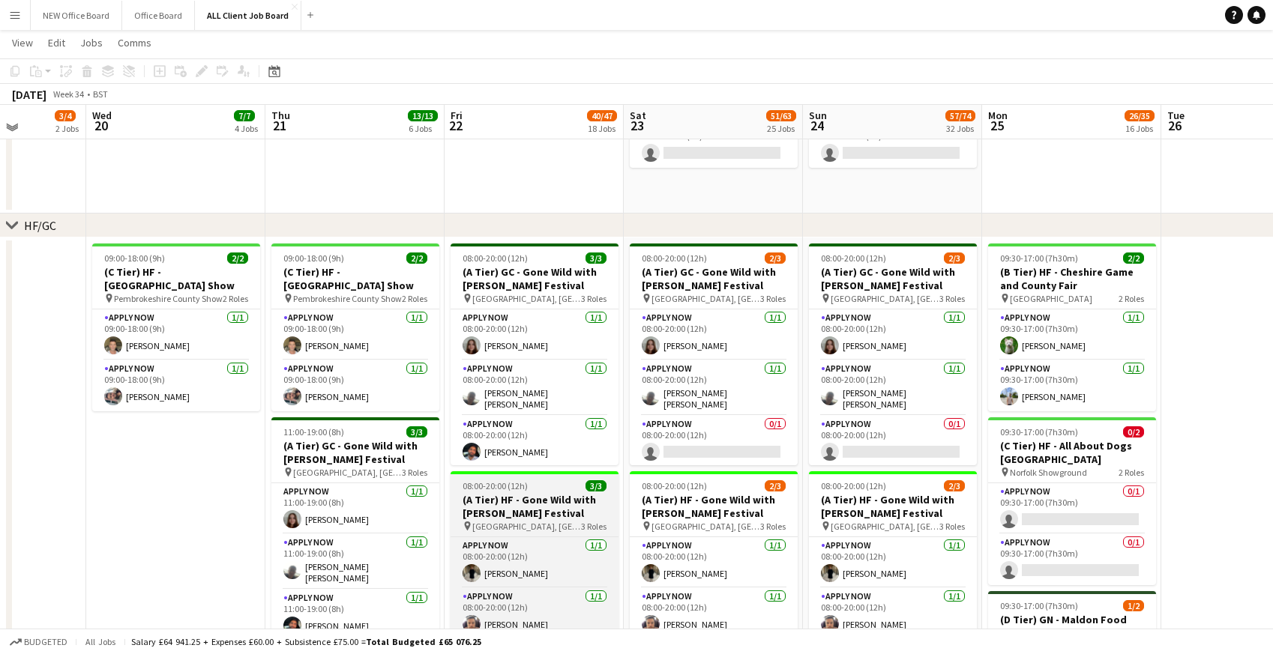
scroll to position [384, 0]
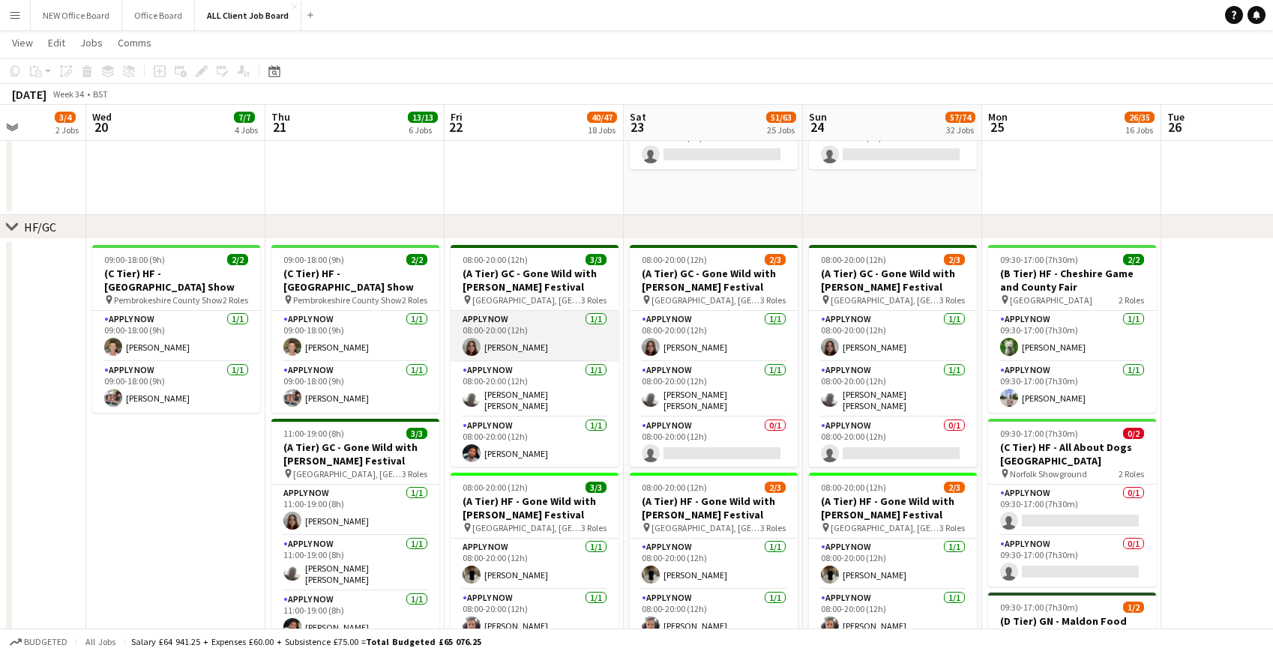
click at [498, 340] on app-card-role "APPLY NOW [DATE] 08:00-20:00 (12h) [PERSON_NAME]" at bounding box center [535, 336] width 168 height 51
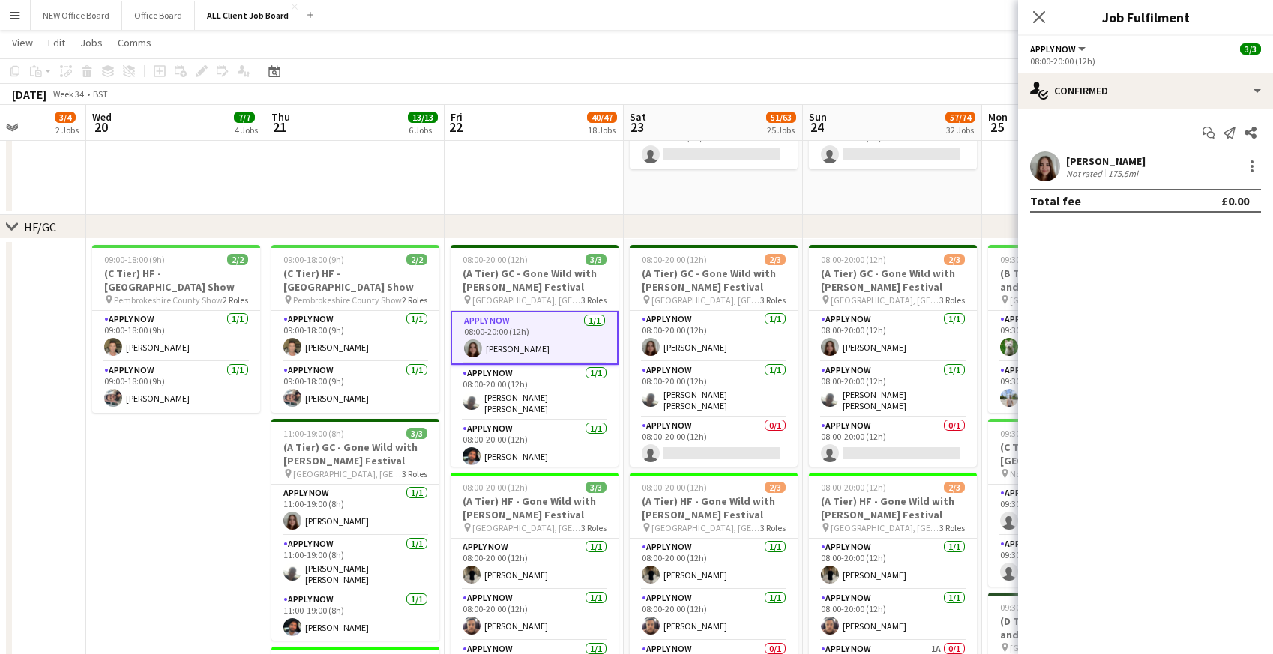
click at [1121, 164] on div "[PERSON_NAME]" at bounding box center [1105, 160] width 79 height 13
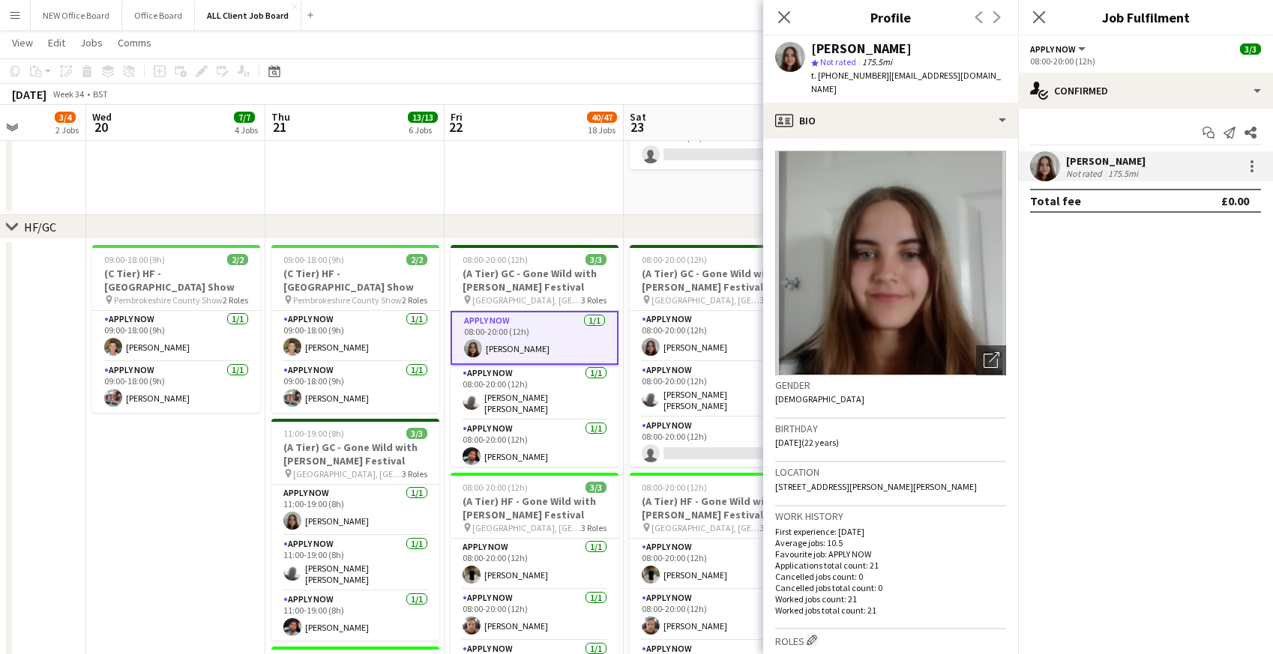
drag, startPoint x: 884, startPoint y: 78, endPoint x: 963, endPoint y: 73, distance: 78.8
click at [963, 70] on div "[PERSON_NAME] star Not rated 175.5mi t. [PHONE_NUMBER] | [EMAIL_ADDRESS][DOMAIN…" at bounding box center [890, 69] width 255 height 67
drag, startPoint x: 883, startPoint y: 76, endPoint x: 966, endPoint y: 71, distance: 83.4
click at [966, 71] on div "[PERSON_NAME] star Not rated 175.5mi t. [PHONE_NUMBER] | [EMAIL_ADDRESS][DOMAIN…" at bounding box center [890, 69] width 255 height 67
copy span "[EMAIL_ADDRESS][DOMAIN_NAME]"
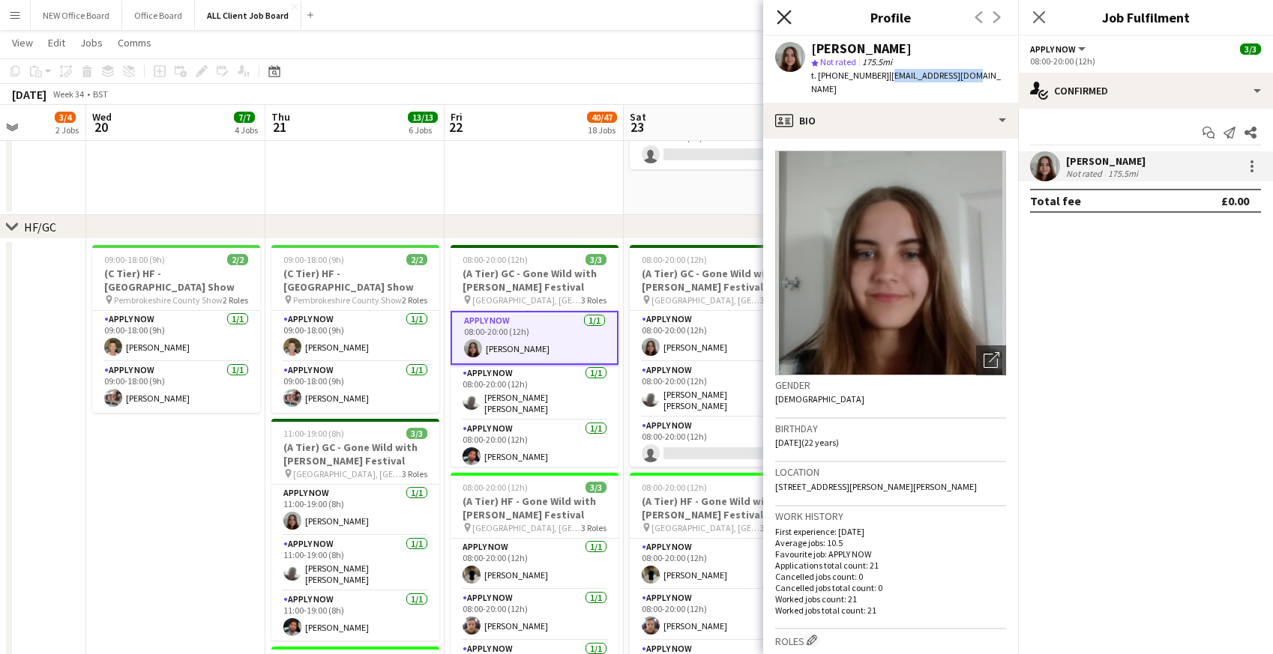
click at [784, 19] on icon "Close pop-in" at bounding box center [784, 17] width 14 height 14
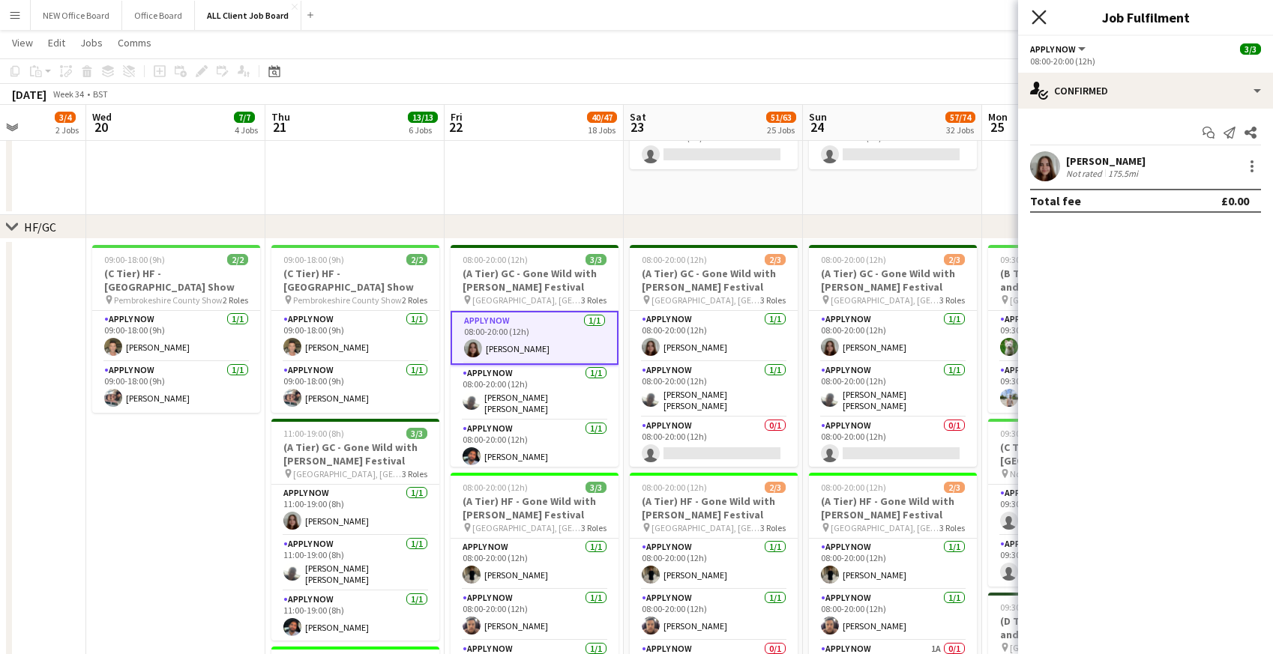
click at [1038, 16] on icon at bounding box center [1038, 17] width 14 height 14
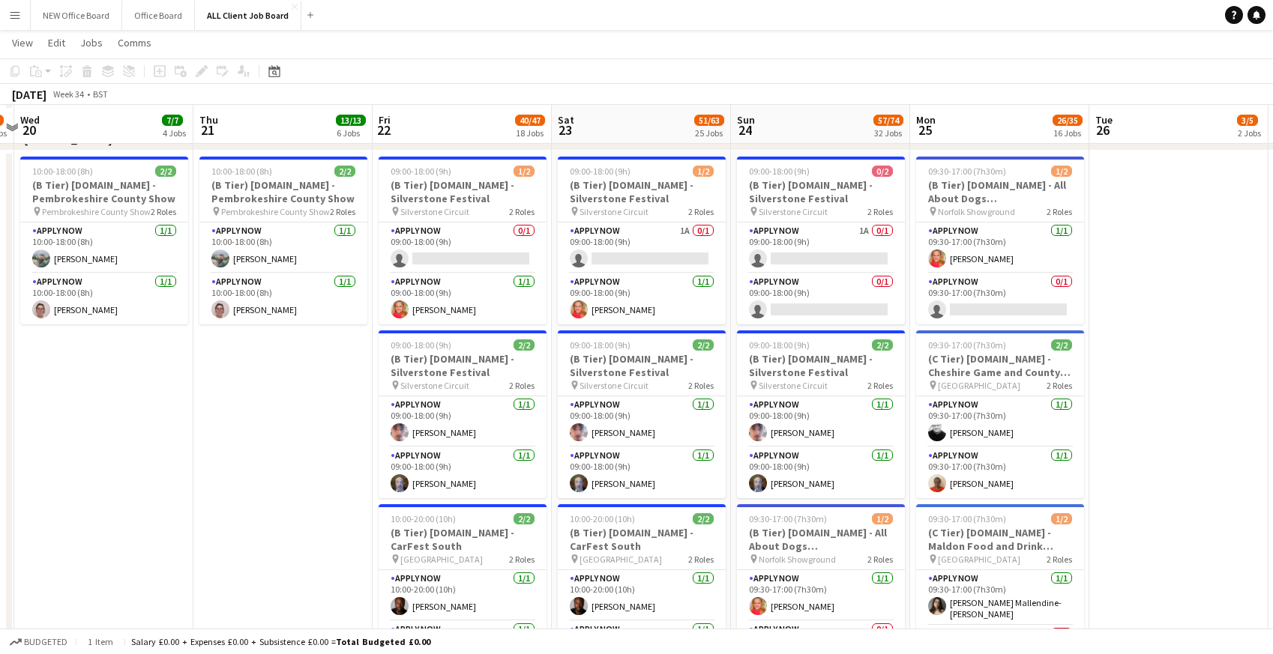
scroll to position [5190, 0]
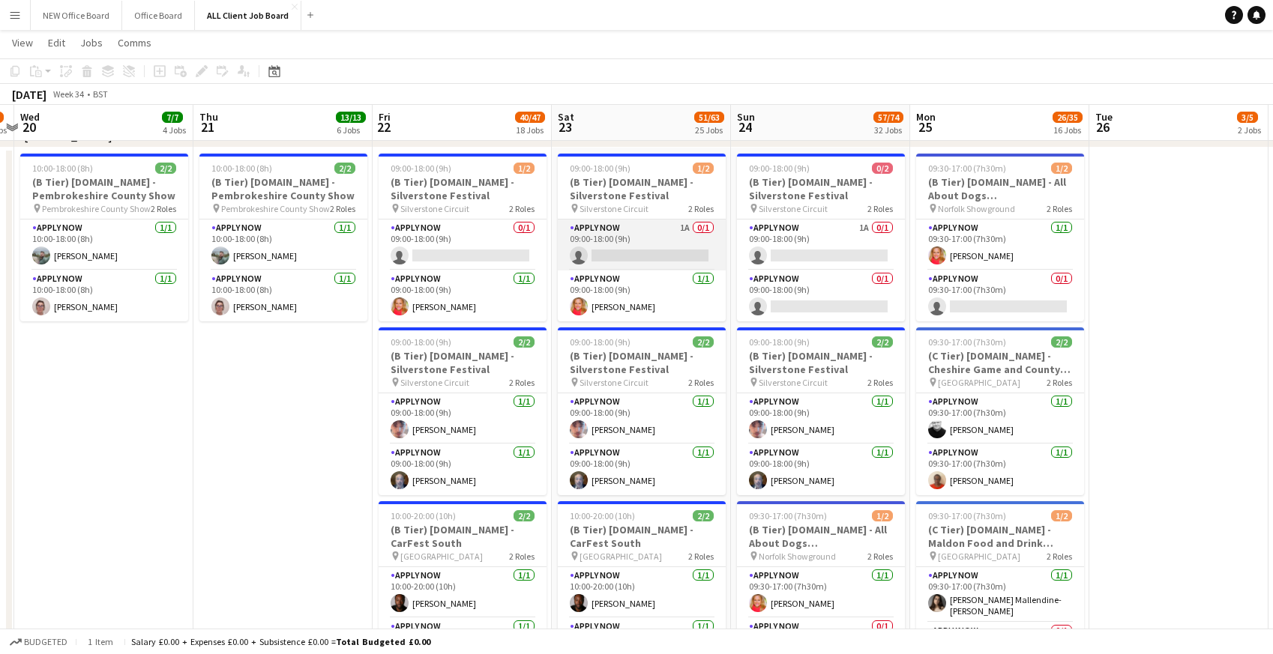
click at [636, 226] on app-card-role "APPLY NOW 1A 0/1 09:00-18:00 (9h) single-neutral-actions" at bounding box center [642, 245] width 168 height 51
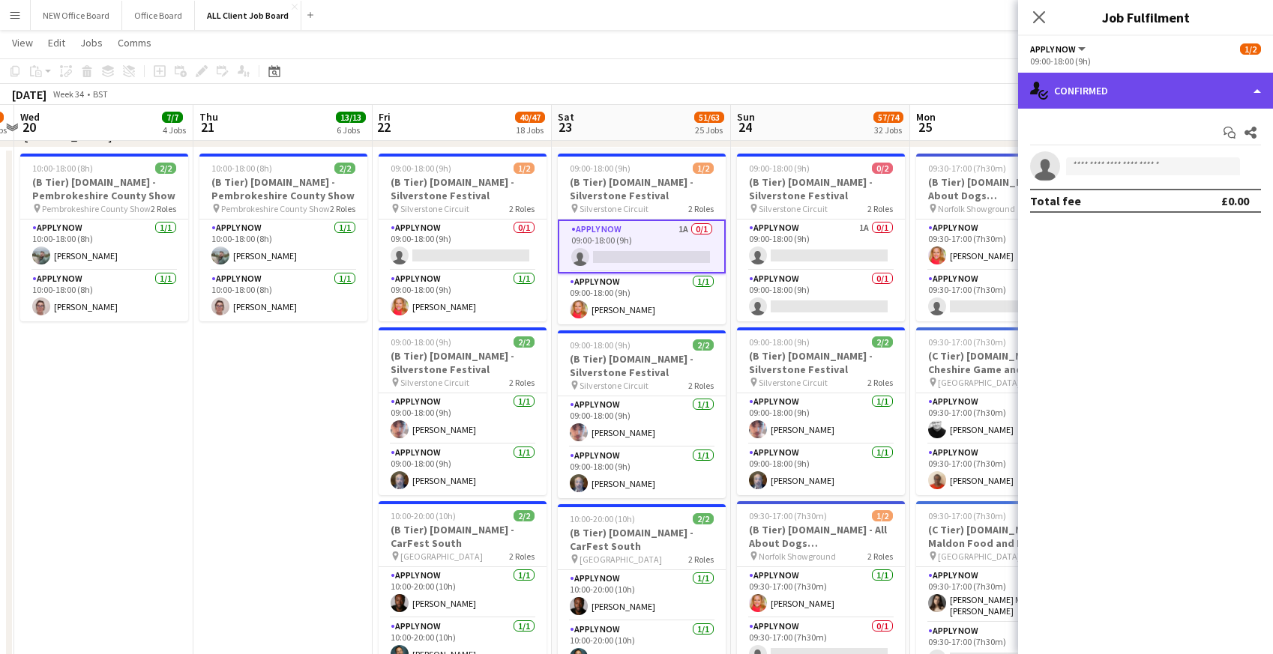
click at [1094, 100] on div "single-neutral-actions-check-2 Confirmed" at bounding box center [1145, 91] width 255 height 36
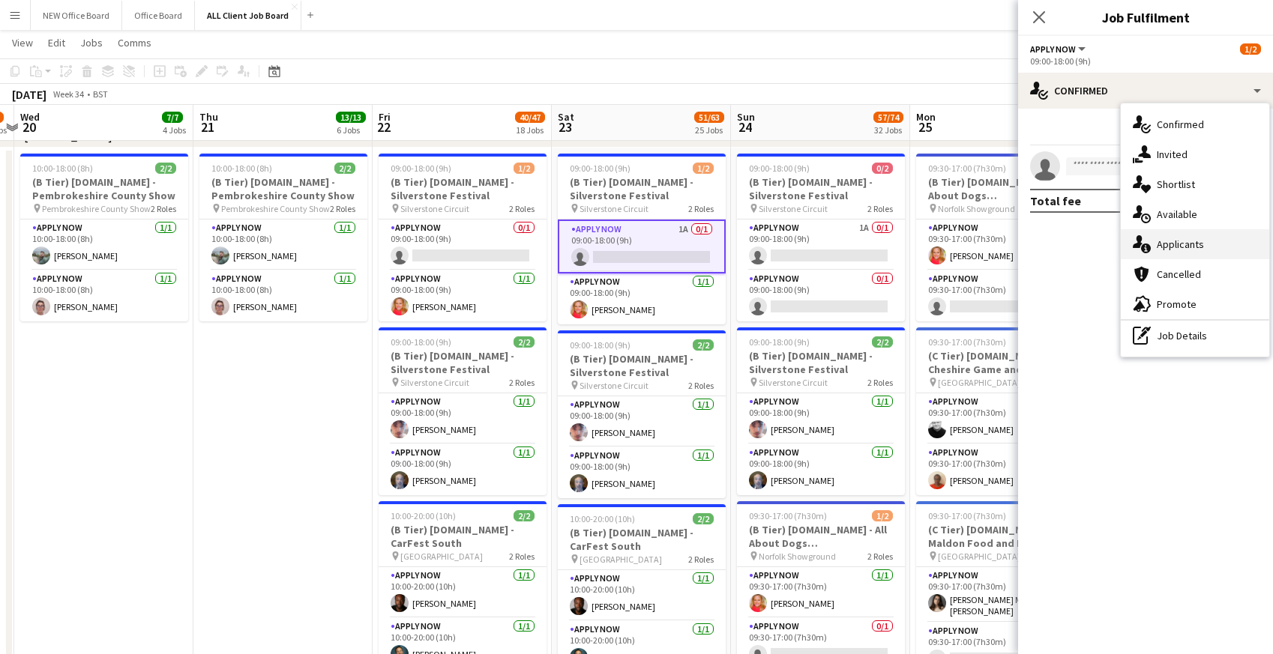
click at [1154, 240] on div "single-neutral-actions-information Applicants" at bounding box center [1195, 244] width 148 height 30
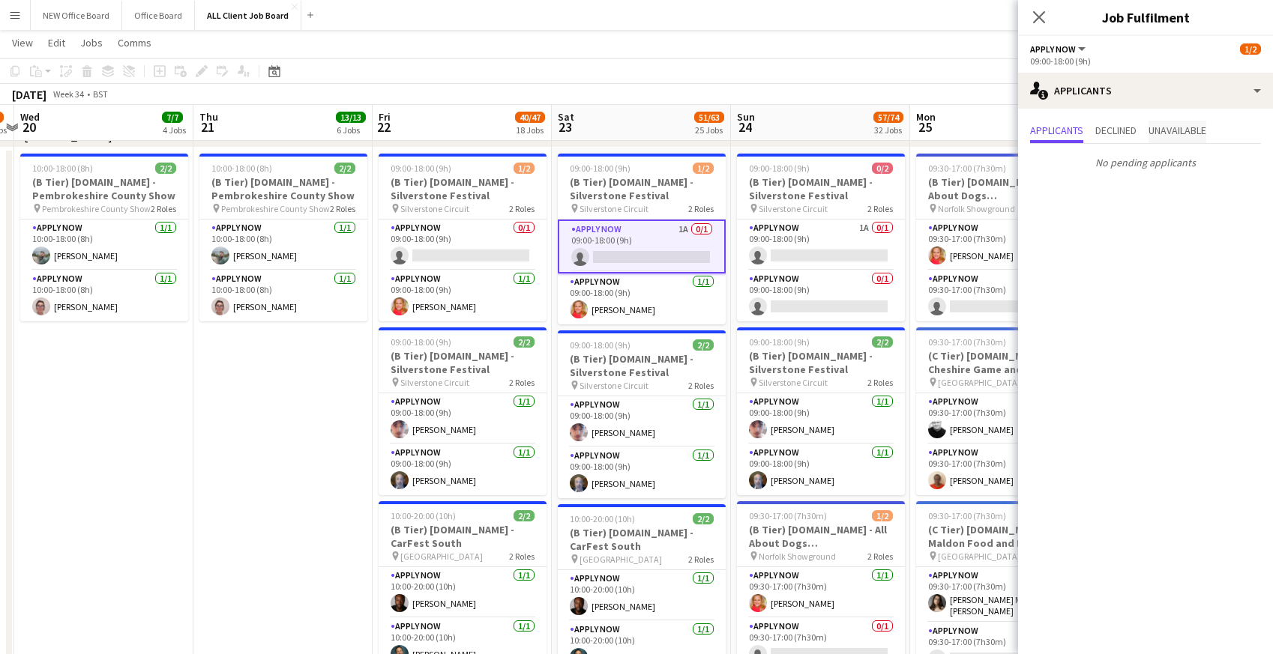
click at [1182, 142] on span "Unavailable" at bounding box center [1177, 132] width 58 height 22
click at [1129, 137] on span "Declined" at bounding box center [1115, 132] width 41 height 22
click at [1057, 136] on span "Applicants" at bounding box center [1056, 130] width 53 height 10
click at [1037, 24] on icon "Close pop-in" at bounding box center [1038, 17] width 14 height 14
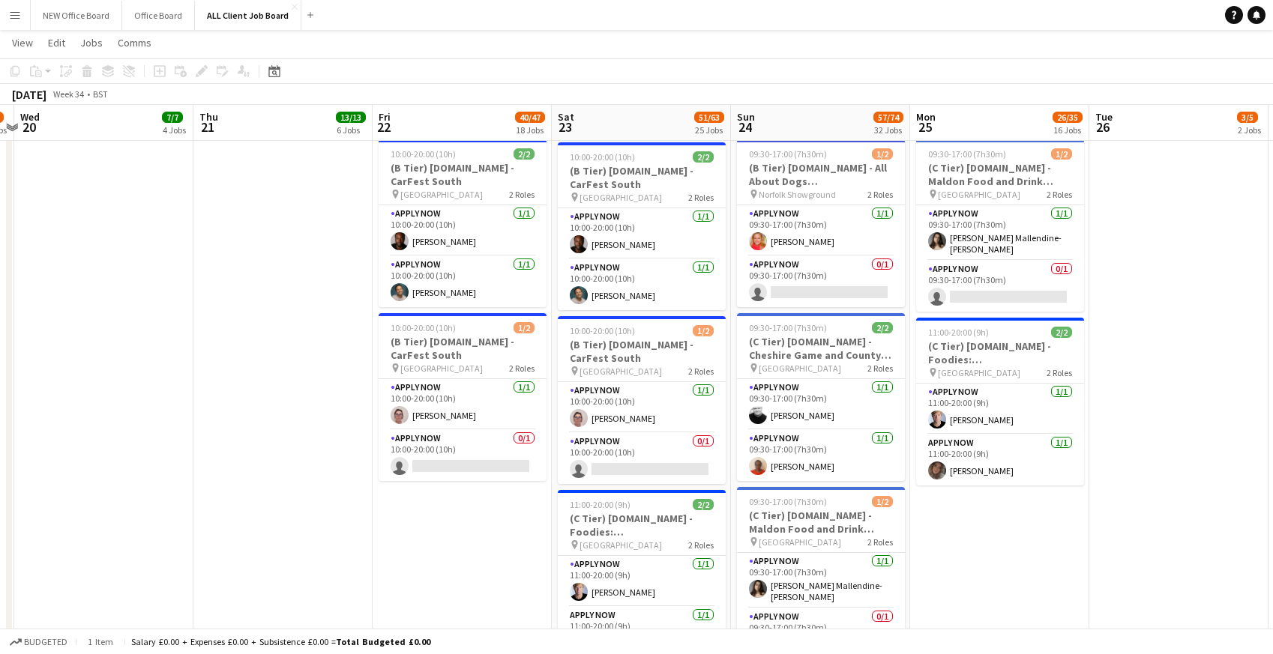
scroll to position [5553, 0]
